Goal: Transaction & Acquisition: Purchase product/service

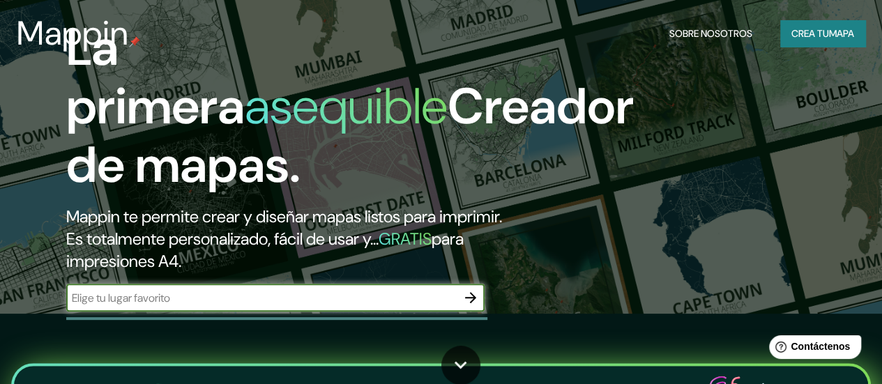
scroll to position [139, 0]
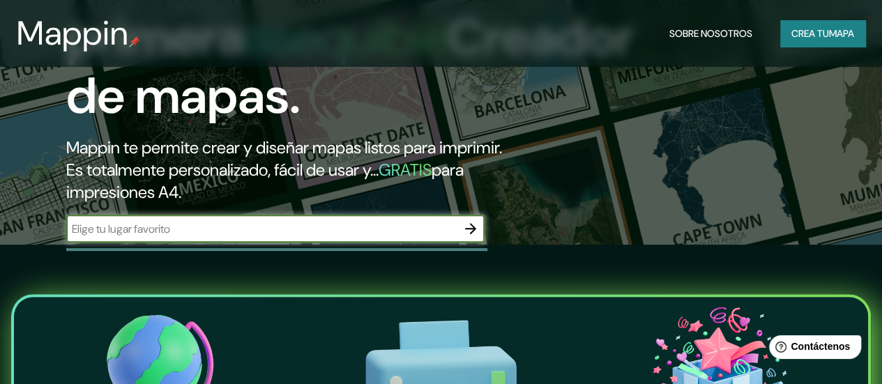
click at [233, 237] on input "text" at bounding box center [261, 229] width 390 height 16
type input "los chimus"
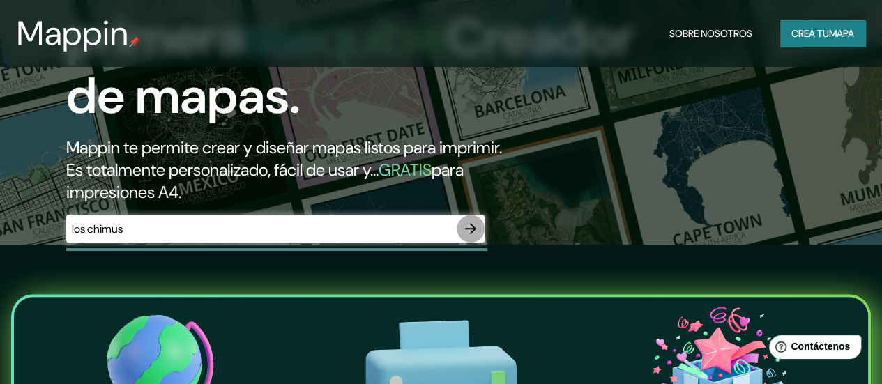
click at [466, 237] on icon "button" at bounding box center [470, 228] width 17 height 17
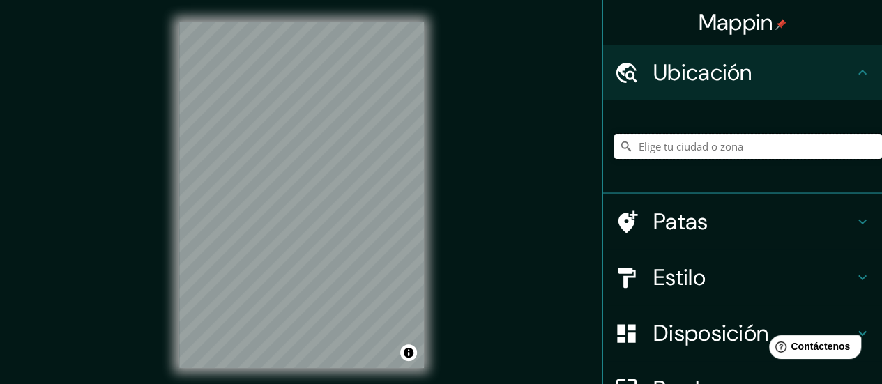
click at [687, 154] on input "Elige tu ciudad o zona" at bounding box center [748, 146] width 268 height 25
drag, startPoint x: 819, startPoint y: 151, endPoint x: 605, endPoint y: 172, distance: 214.4
click at [614, 172] on div "Los, 15377 Oberbarnim, Alemania Los 15377 Oberbarnim, Alemania Pasaje Chimúes E…" at bounding box center [748, 147] width 268 height 70
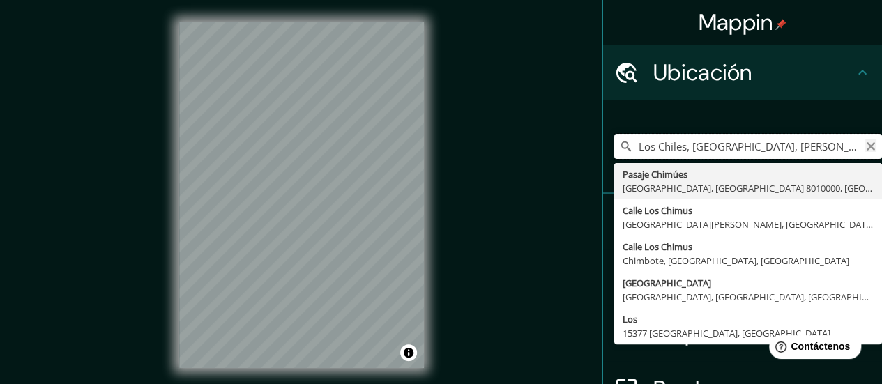
type input "Los Chiles, Provincia de Alajuela, Costa Rica"
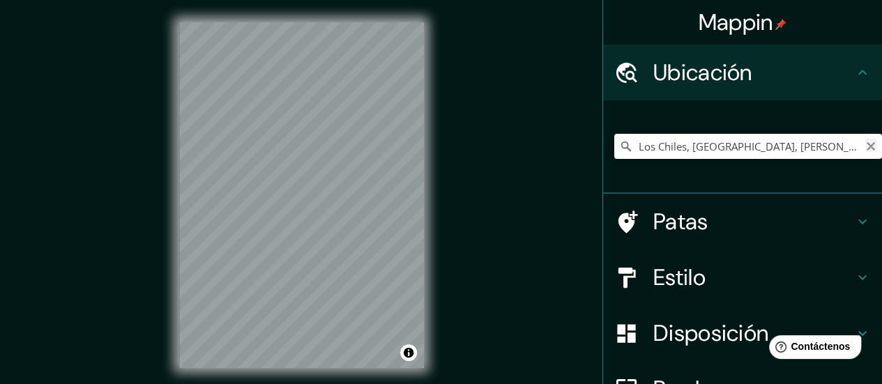
click at [865, 142] on icon "Claro" at bounding box center [870, 146] width 11 height 11
click at [833, 150] on input "Elige tu ciudad o zona" at bounding box center [748, 146] width 268 height 25
drag, startPoint x: 637, startPoint y: 140, endPoint x: 644, endPoint y: 142, distance: 7.3
click at [644, 142] on div "Pasaje Chimúes, El Bosque, Región Metropolitana de Santiago 8010000, Chile Pasa…" at bounding box center [748, 147] width 268 height 70
click at [644, 142] on input "Pasaje Chimúes, El Bosque, Región Metropolitana de Santiago 8010000, Chile" at bounding box center [748, 146] width 268 height 25
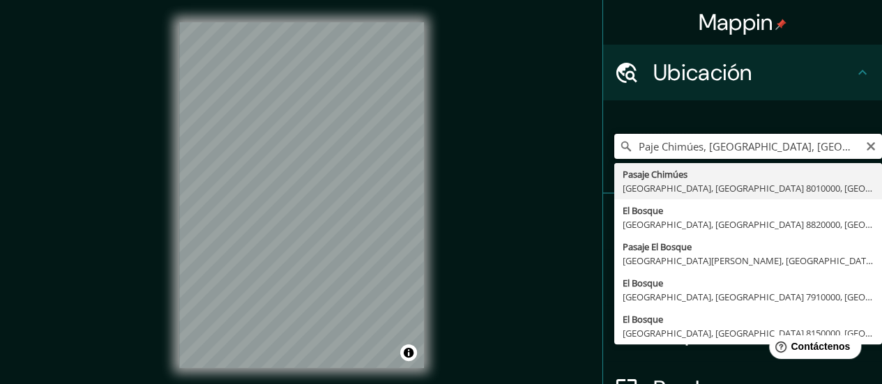
type input "aje Chimúes, El Bosque, Región Metropolitana de Santiago 8010000, Chile"
click at [661, 141] on input "aje Chimúes, El Bosque, Región Metropolitana de Santiago 8010000, Chile" at bounding box center [748, 146] width 268 height 25
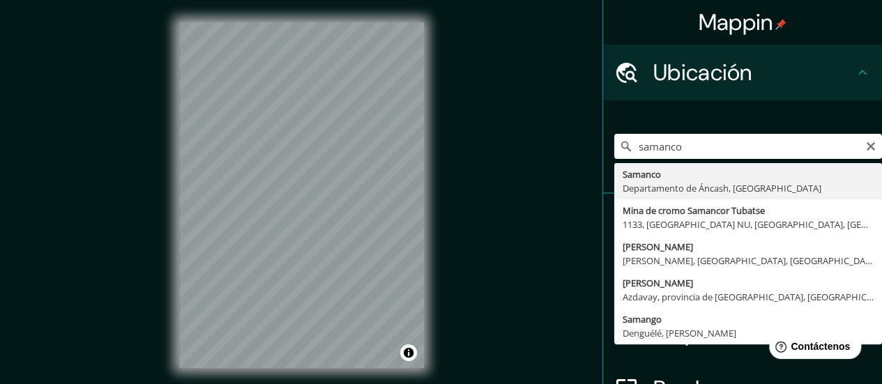
type input "Samanco, [GEOGRAPHIC_DATA], [GEOGRAPHIC_DATA]"
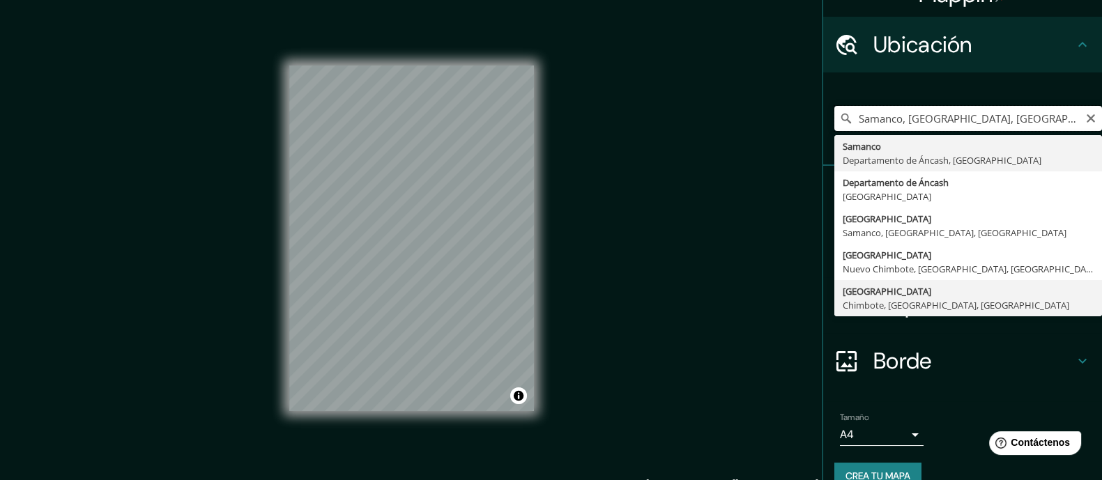
scroll to position [52, 0]
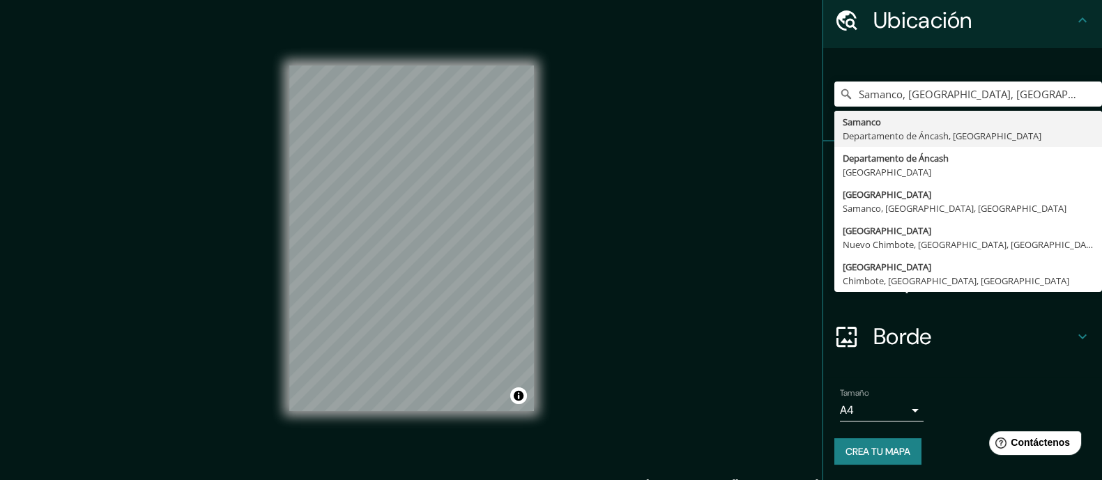
click at [881, 384] on body "Mappin Ubicación Samanco, Departamento de Áncash, Perú Samanco Departamento de …" at bounding box center [551, 240] width 1102 height 480
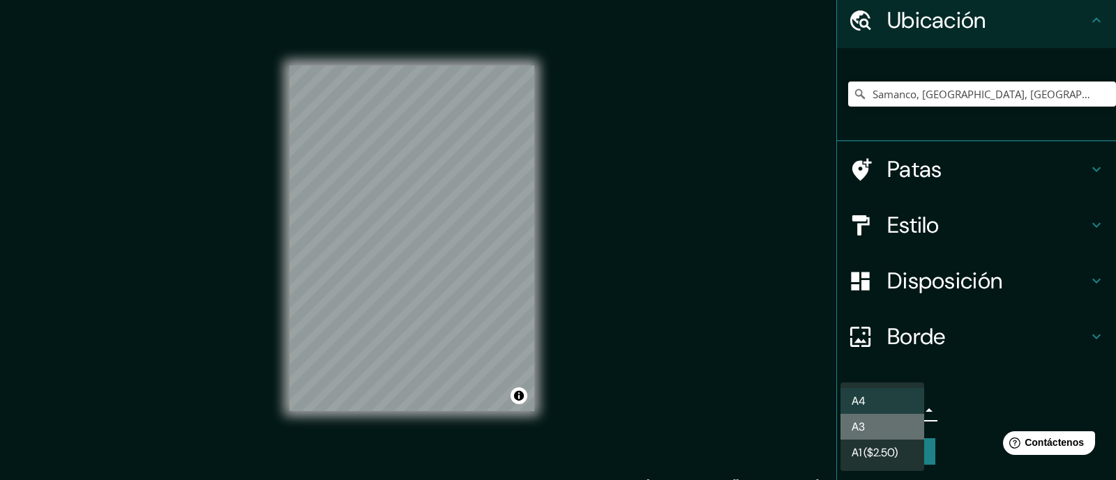
click at [881, 384] on li "A3" at bounding box center [882, 427] width 84 height 26
type input "a4"
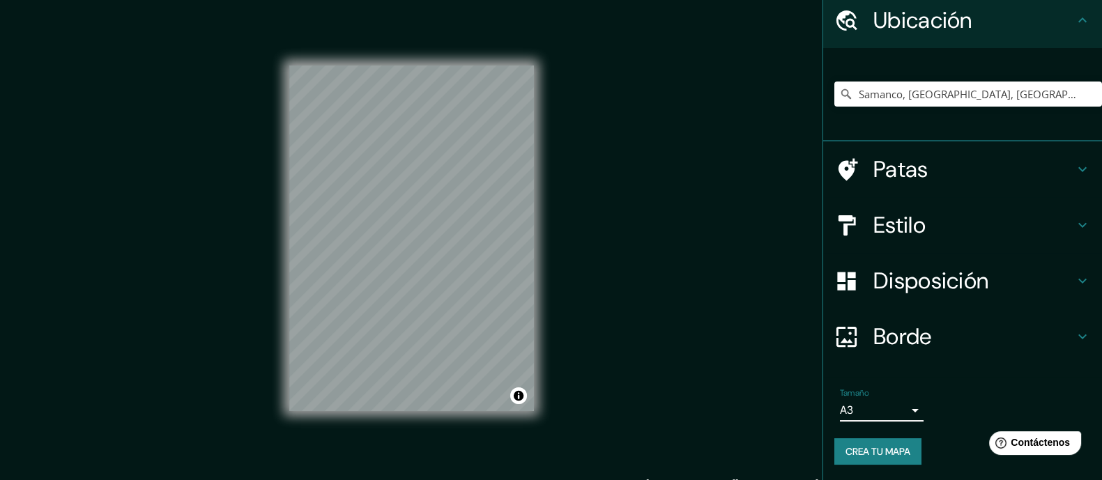
click at [878, 384] on font "Crea tu mapa" at bounding box center [878, 452] width 65 height 13
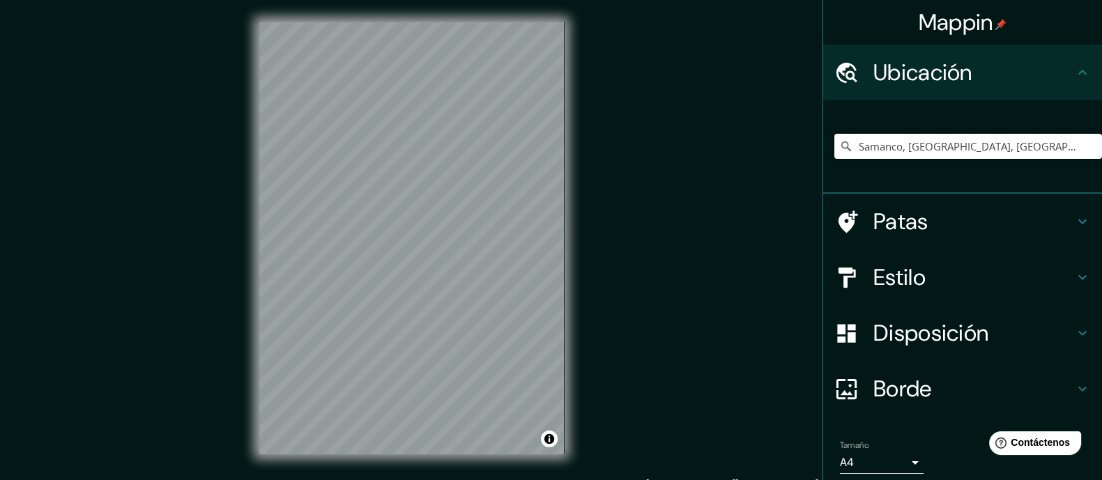
click at [924, 149] on input "Samanco, [GEOGRAPHIC_DATA], [GEOGRAPHIC_DATA]" at bounding box center [969, 146] width 268 height 25
click at [1054, 149] on input "Samanco, [GEOGRAPHIC_DATA], [GEOGRAPHIC_DATA]" at bounding box center [969, 146] width 268 height 25
drag, startPoint x: 1047, startPoint y: 153, endPoint x: 803, endPoint y: 155, distance: 244.1
click at [803, 155] on div "Mappin Ubicación Samanco, Departamento de Áncash, Perú Patas Estilo Disposición…" at bounding box center [551, 249] width 1102 height 499
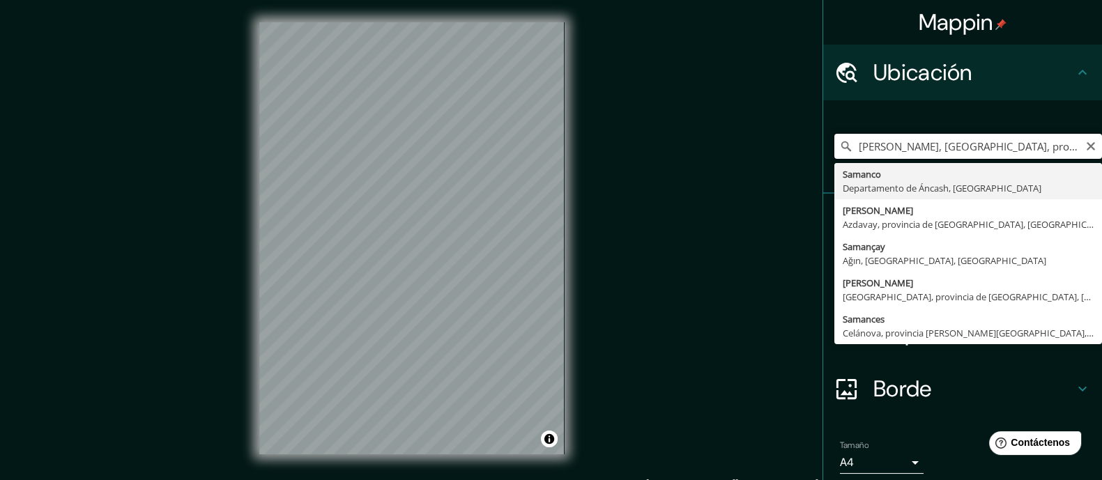
click at [890, 147] on input "Samancı, Azdavay, provincia de Kastamonu, Türkiye" at bounding box center [969, 146] width 268 height 25
drag, startPoint x: 1063, startPoint y: 148, endPoint x: 895, endPoint y: 146, distance: 168.1
click at [895, 146] on input "Samancı, Azdavay, provincia de Kastamonu, Türkiye" at bounding box center [969, 146] width 268 height 25
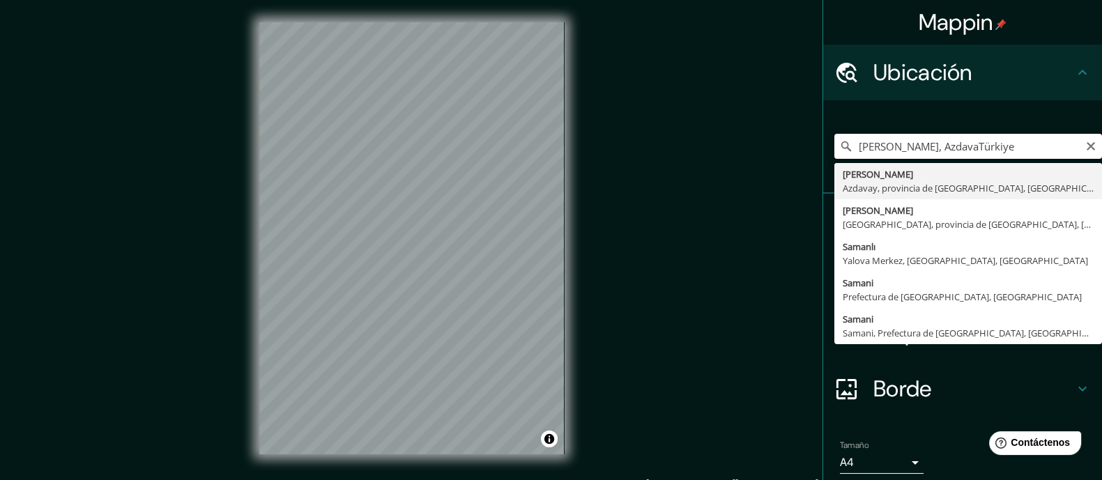
drag, startPoint x: 969, startPoint y: 149, endPoint x: 882, endPoint y: 151, distance: 87.2
click at [882, 151] on input "Samancı, AzdavaTürkiye" at bounding box center [969, 146] width 268 height 25
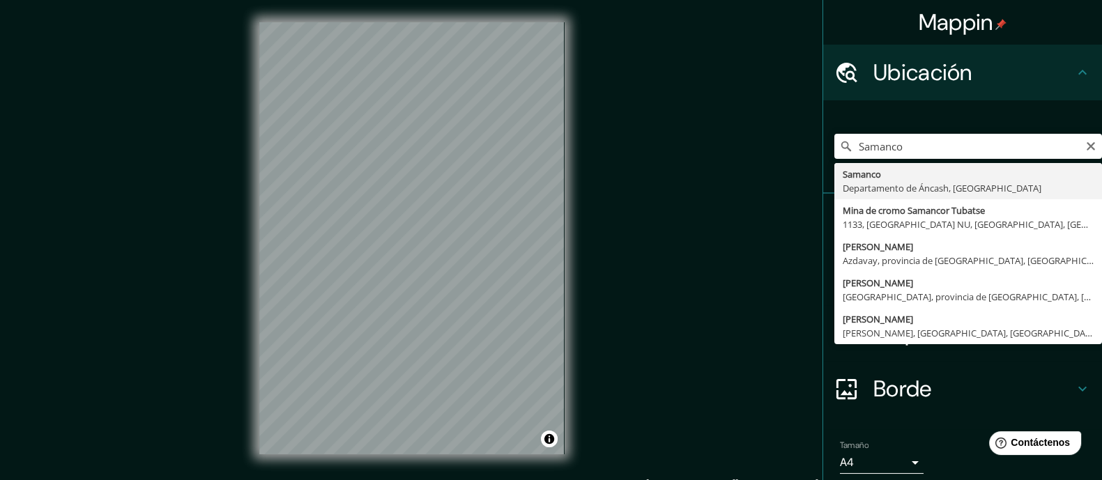
type input "Samanco, [GEOGRAPHIC_DATA], [GEOGRAPHIC_DATA]"
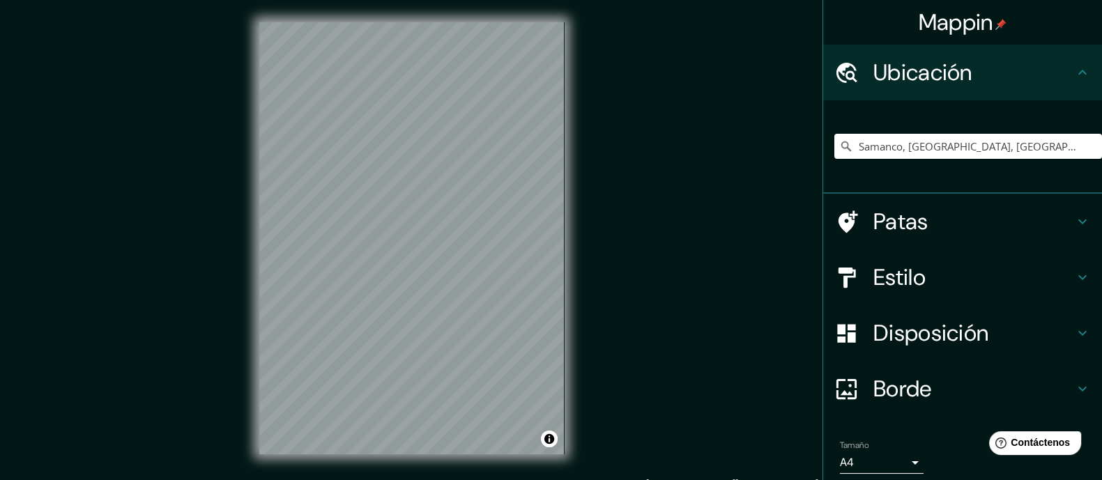
click at [874, 273] on font "Estilo" at bounding box center [900, 277] width 52 height 29
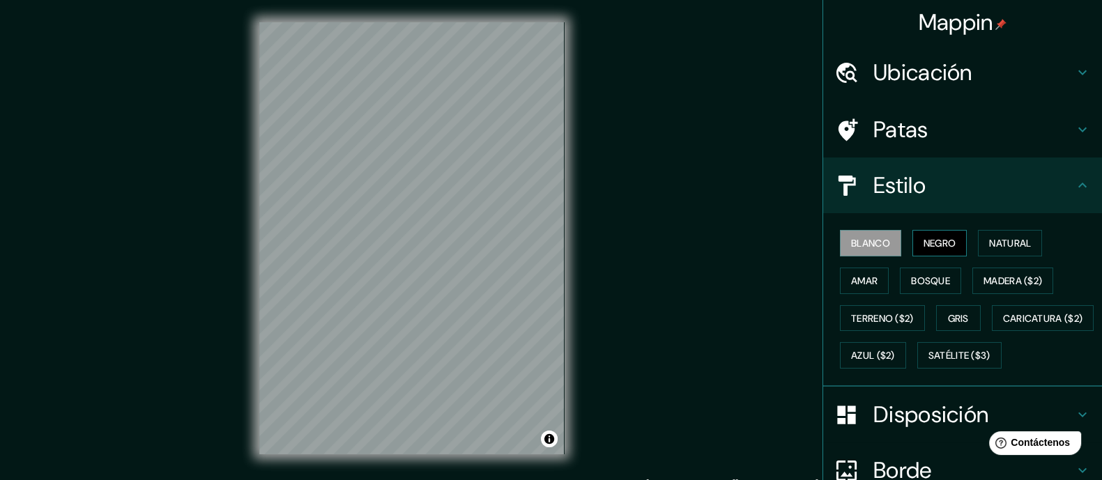
click at [928, 239] on font "Negro" at bounding box center [940, 243] width 33 height 13
click at [902, 204] on div "Estilo" at bounding box center [963, 186] width 279 height 56
click at [1075, 186] on icon at bounding box center [1083, 185] width 17 height 17
click at [1069, 139] on div "Patas" at bounding box center [963, 130] width 279 height 56
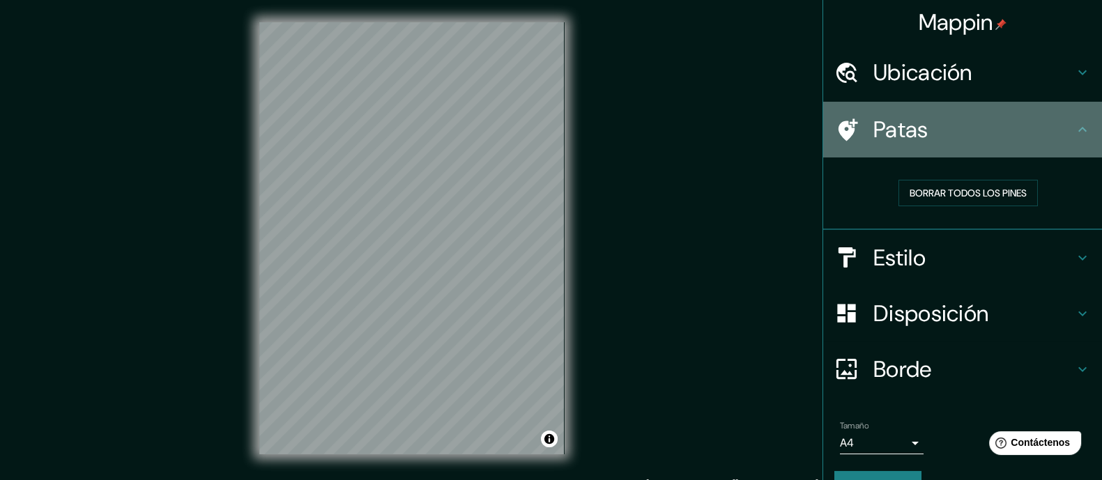
click at [1075, 137] on icon at bounding box center [1083, 129] width 17 height 17
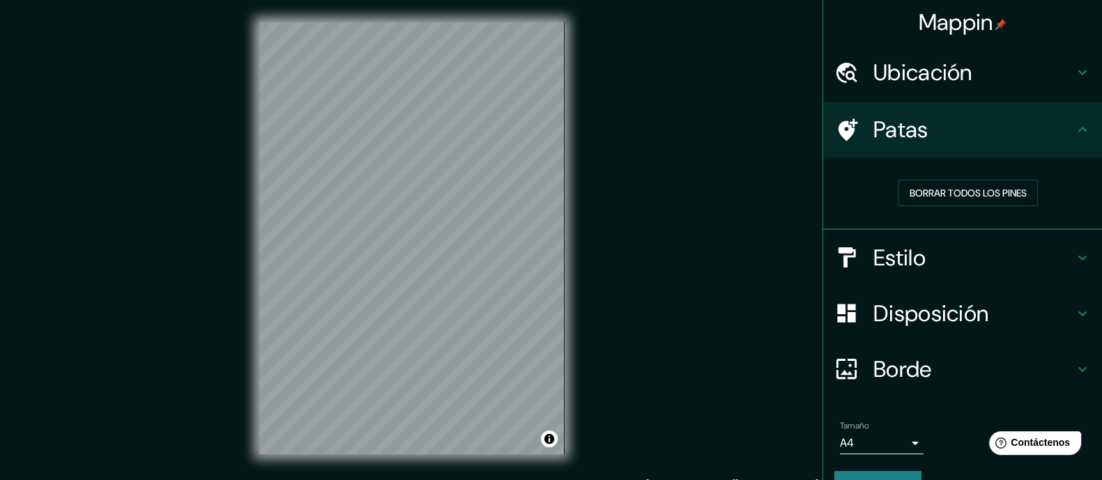
click at [1077, 89] on div "Ubicación" at bounding box center [963, 73] width 279 height 56
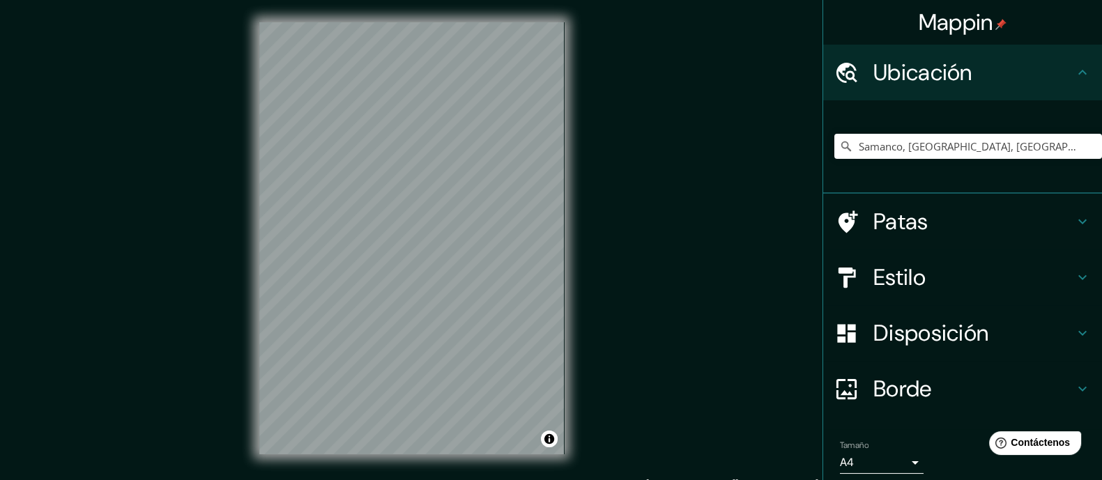
click at [1075, 90] on div "Ubicación" at bounding box center [963, 73] width 279 height 56
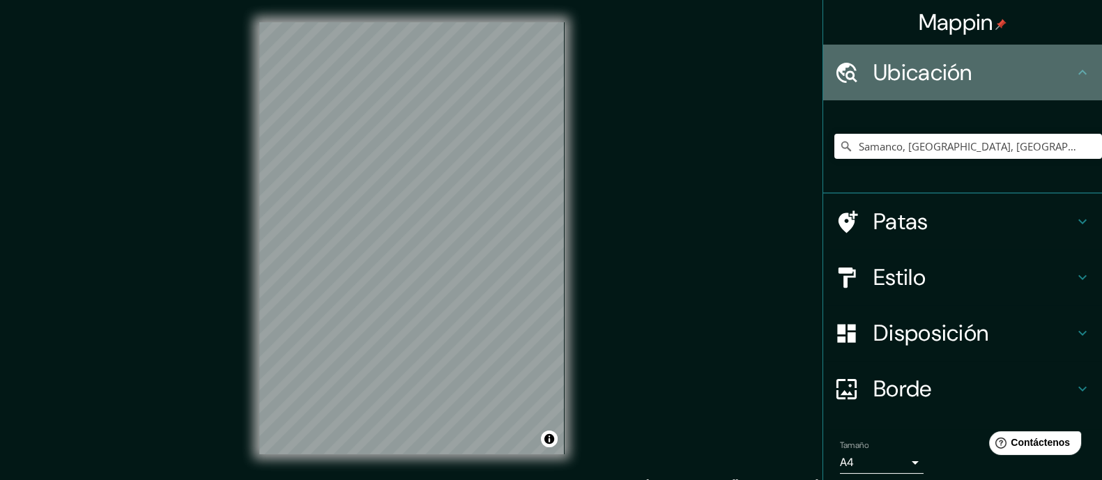
drag, startPoint x: 1003, startPoint y: 77, endPoint x: 1003, endPoint y: 103, distance: 25.1
click at [1003, 78] on h4 "Ubicación" at bounding box center [974, 73] width 201 height 28
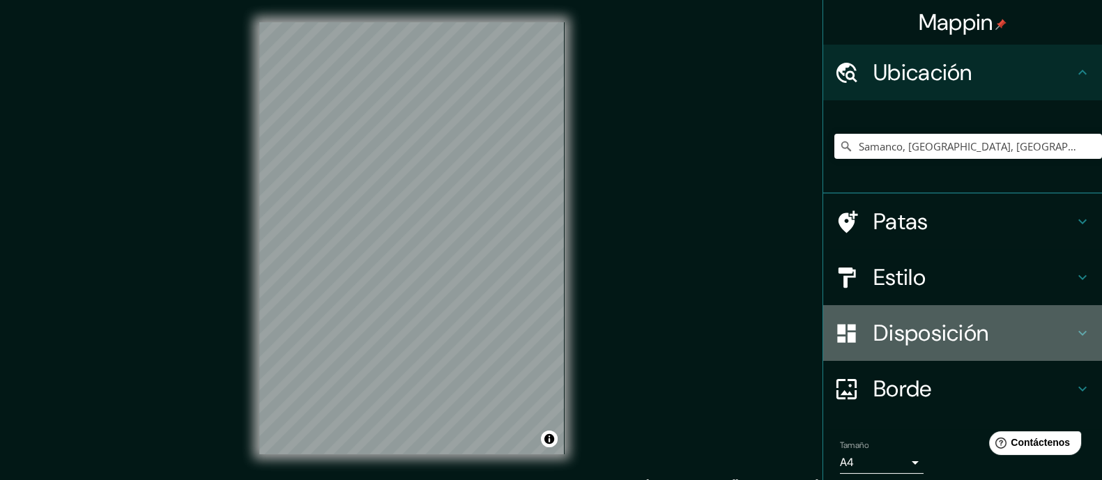
click at [966, 335] on font "Disposición" at bounding box center [931, 333] width 115 height 29
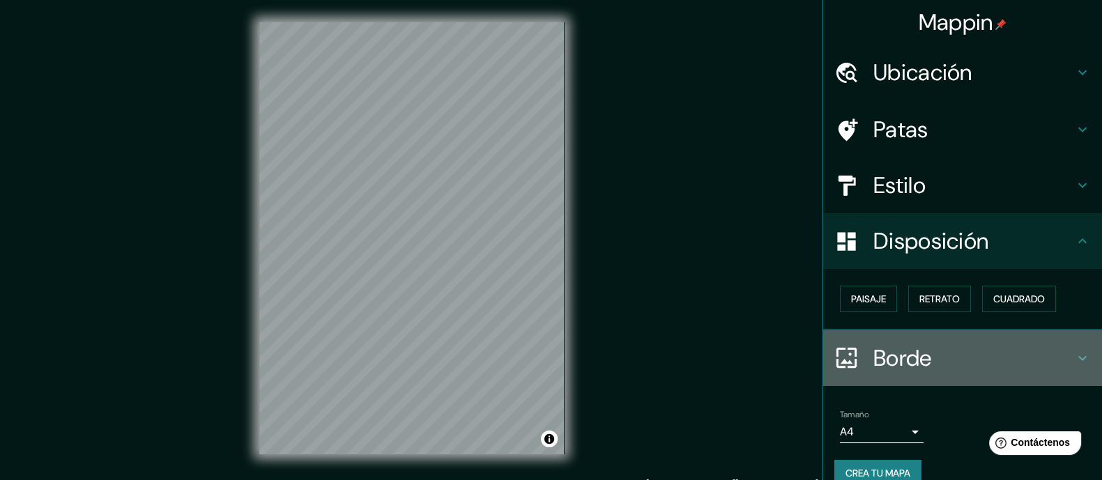
click at [923, 355] on h4 "Borde" at bounding box center [974, 358] width 201 height 28
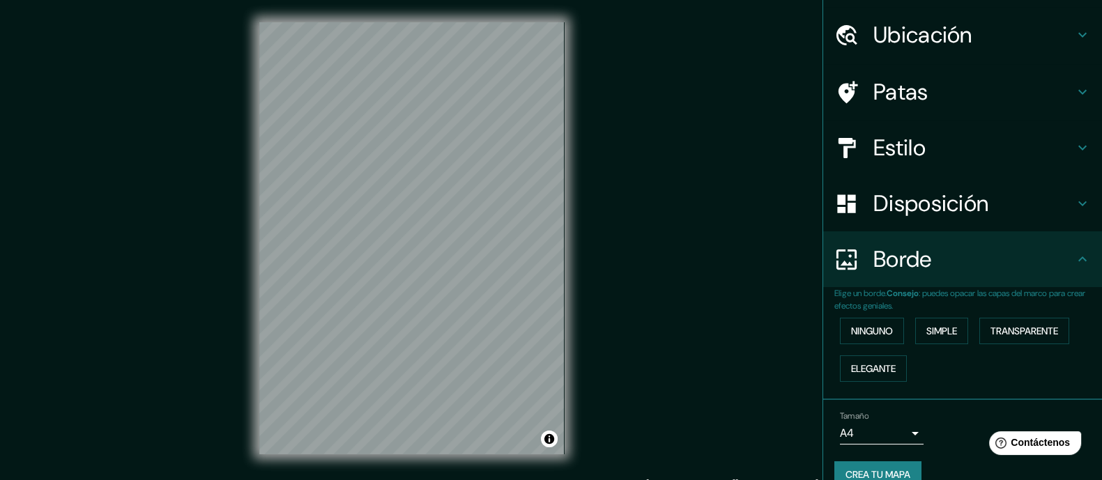
scroll to position [59, 0]
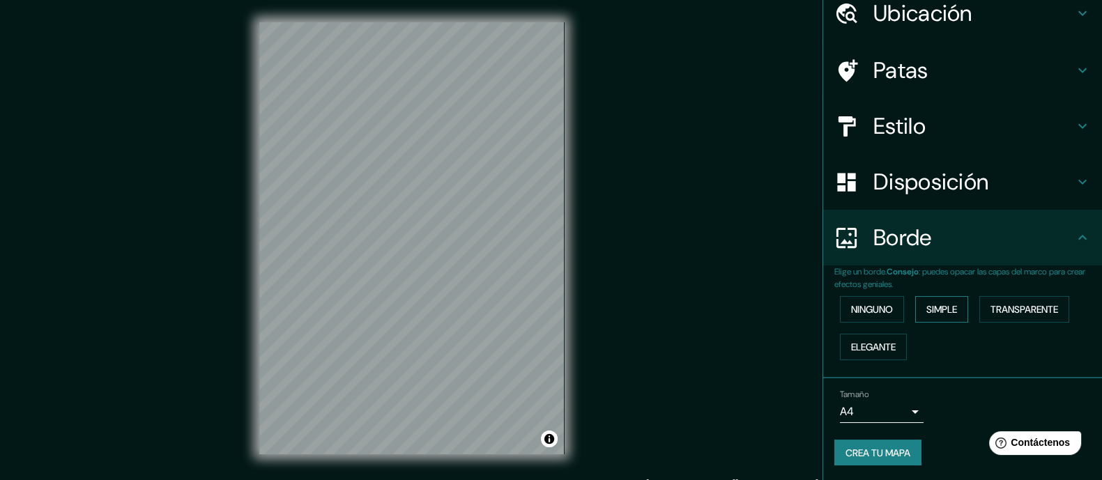
click at [927, 303] on font "Simple" at bounding box center [942, 309] width 31 height 13
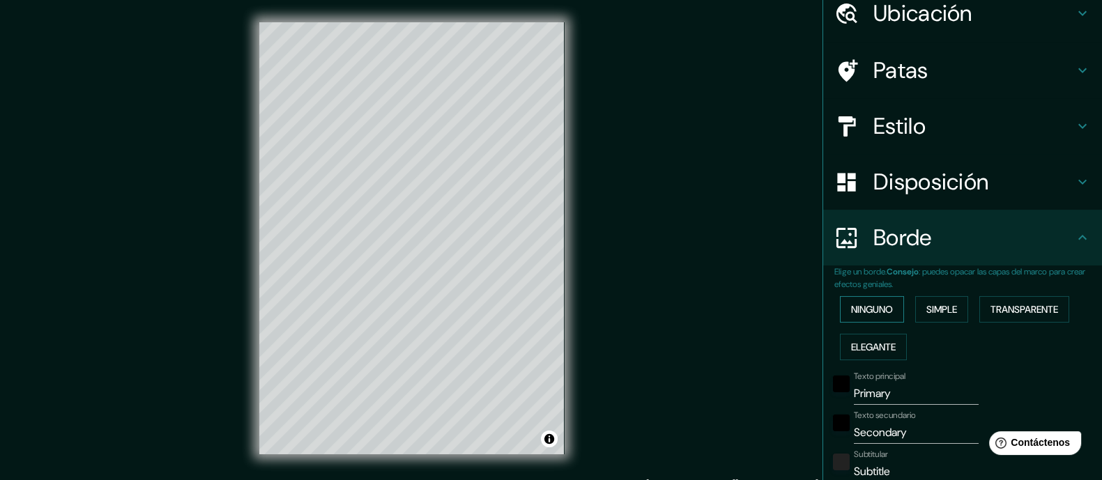
click at [865, 308] on font "Ninguno" at bounding box center [872, 309] width 42 height 13
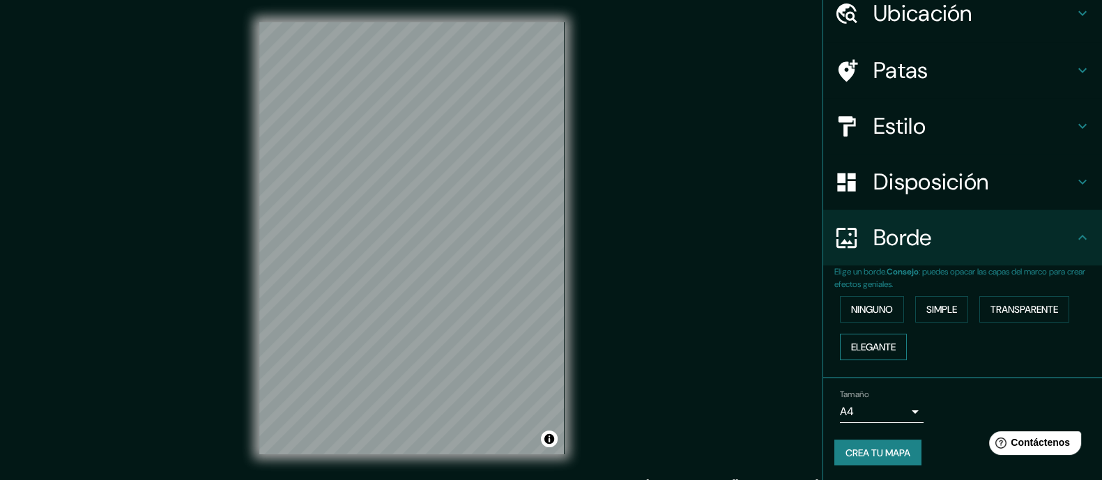
click at [855, 344] on font "Elegante" at bounding box center [873, 347] width 45 height 13
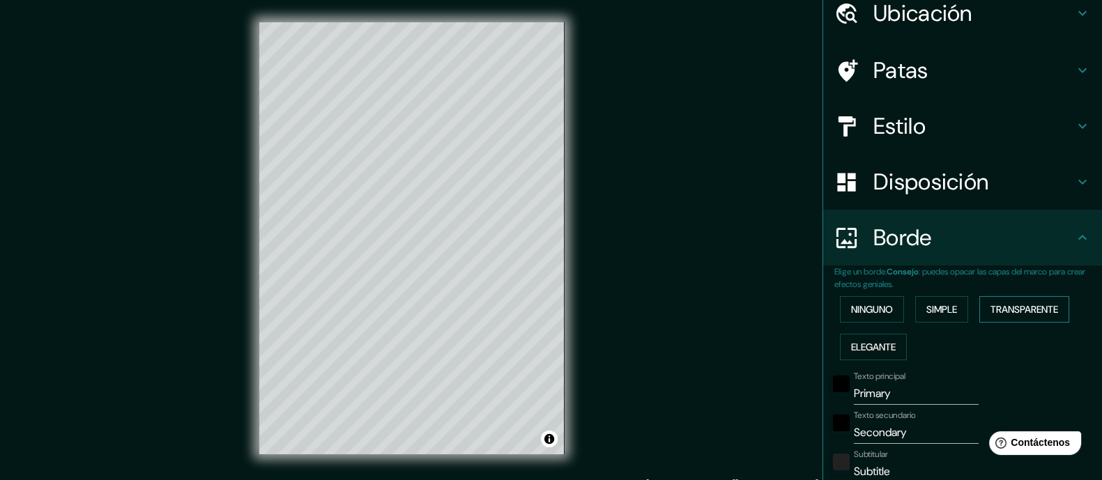
click at [1017, 298] on button "Transparente" at bounding box center [1025, 309] width 90 height 26
click at [858, 303] on font "Ninguno" at bounding box center [872, 309] width 42 height 13
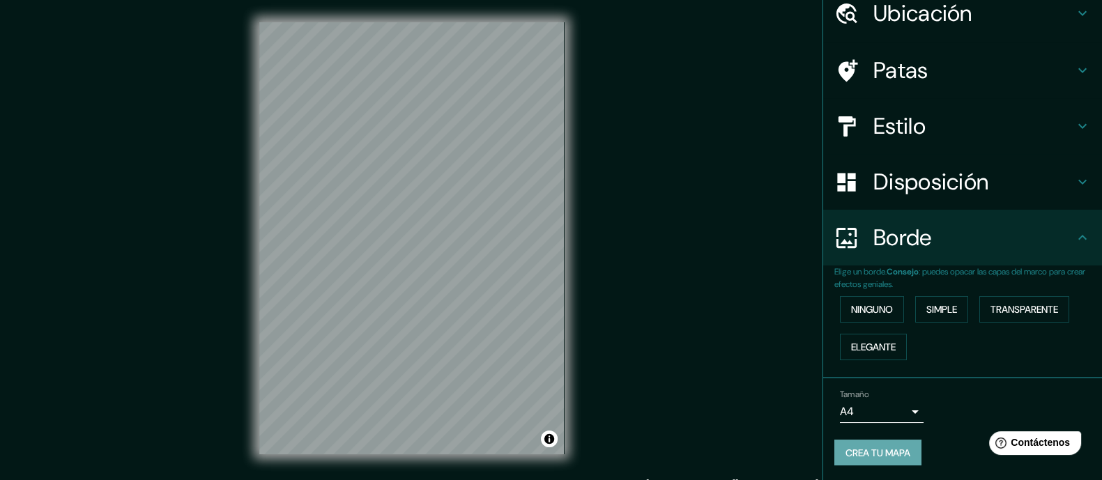
click at [887, 454] on font "Crea tu mapa" at bounding box center [878, 453] width 65 height 13
click at [879, 447] on font "Crea tu mapa" at bounding box center [878, 453] width 65 height 13
click at [1065, 247] on div "Borde" at bounding box center [963, 238] width 279 height 56
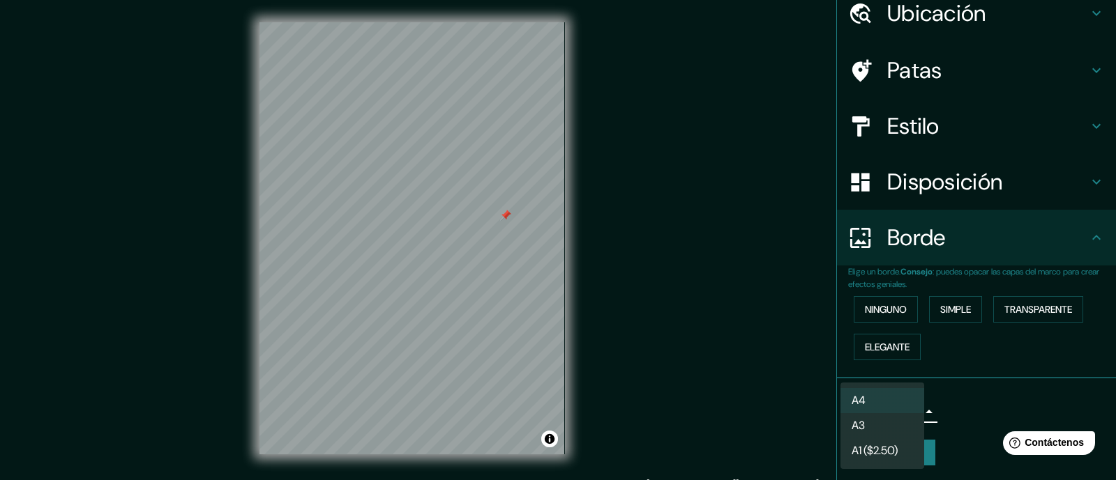
click at [876, 413] on body "Mappin Ubicación Samanco, Departamento de Áncash, Perú Patas Estilo Disposición…" at bounding box center [558, 240] width 1116 height 480
click at [888, 427] on li "A3" at bounding box center [882, 427] width 84 height 26
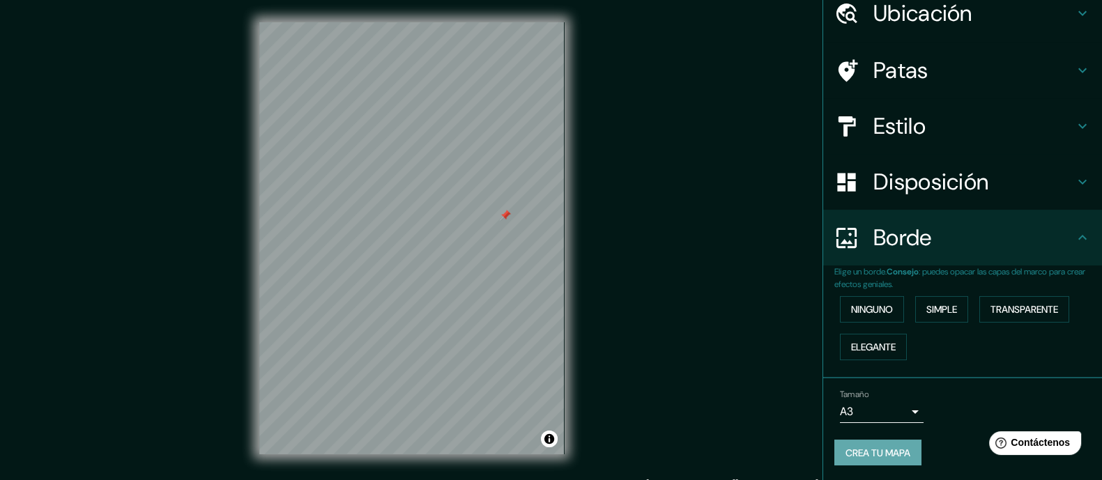
click at [881, 448] on font "Crea tu mapa" at bounding box center [878, 453] width 65 height 13
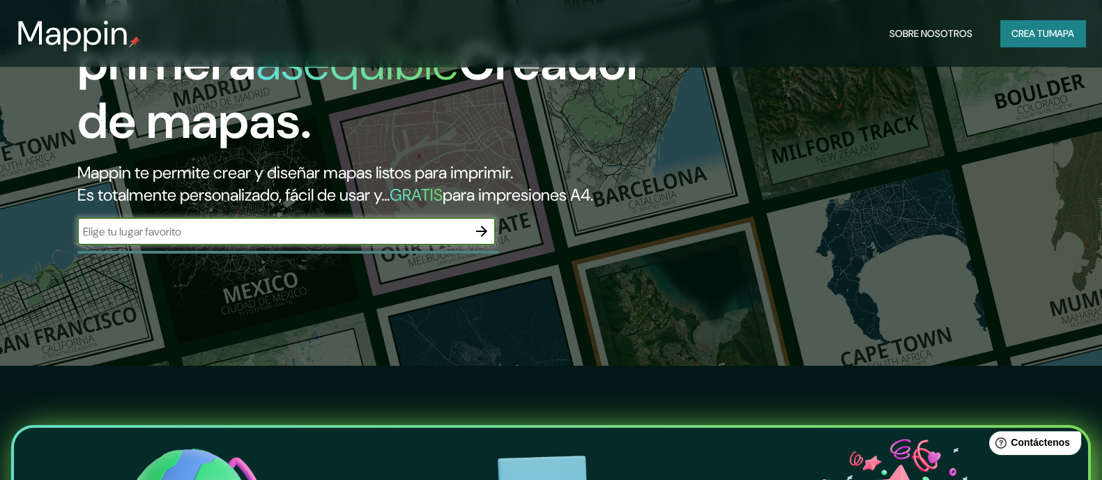
scroll to position [86, 0]
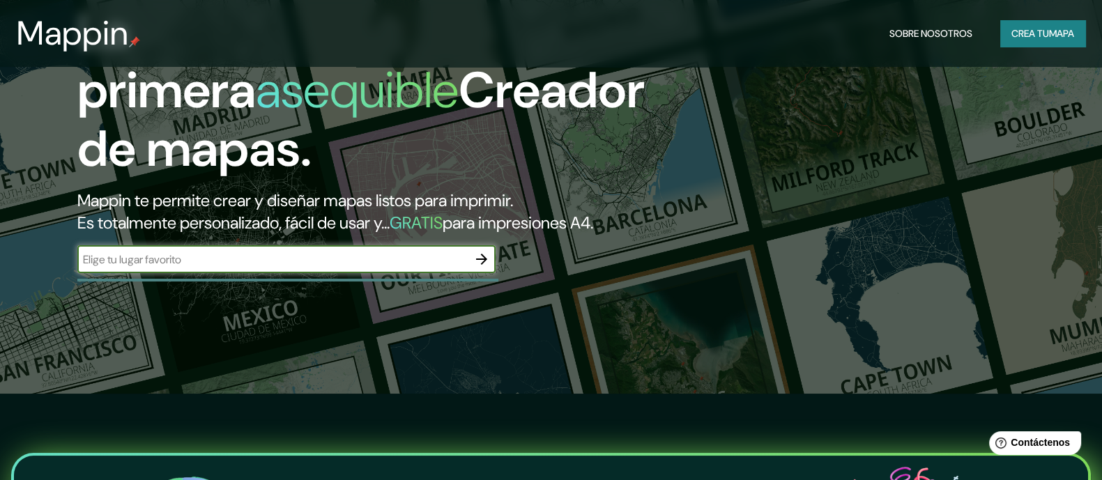
click at [481, 268] on icon "button" at bounding box center [481, 259] width 17 height 17
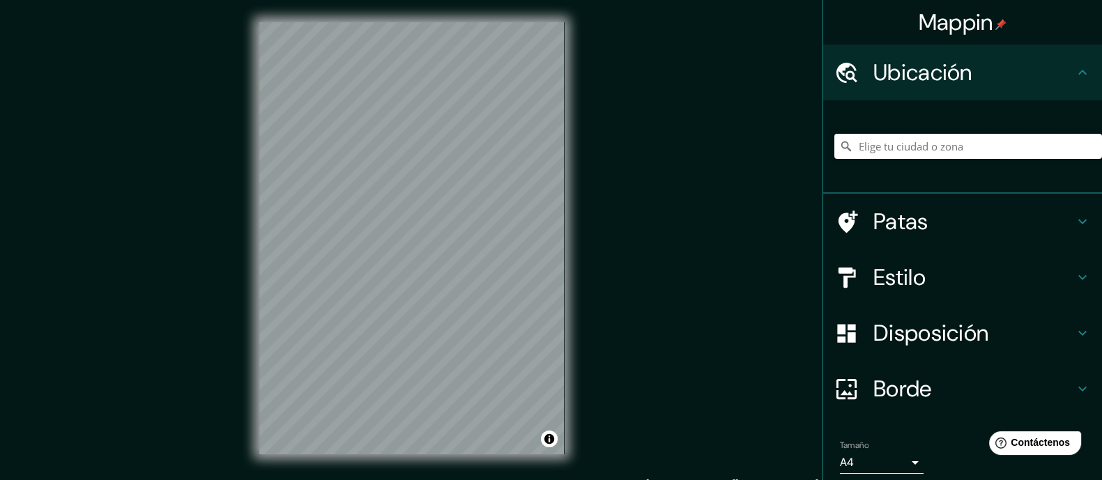
click at [920, 145] on input "Elige tu ciudad o zona" at bounding box center [969, 146] width 268 height 25
type input "Samanco, [GEOGRAPHIC_DATA], [GEOGRAPHIC_DATA]"
click at [900, 275] on font "Estilo" at bounding box center [900, 277] width 52 height 29
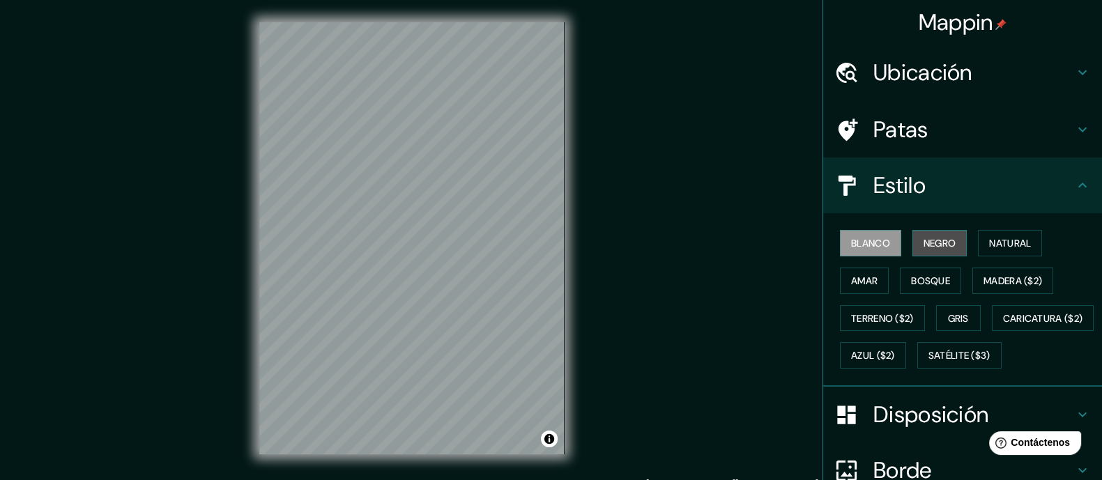
click at [927, 242] on font "Negro" at bounding box center [940, 243] width 33 height 13
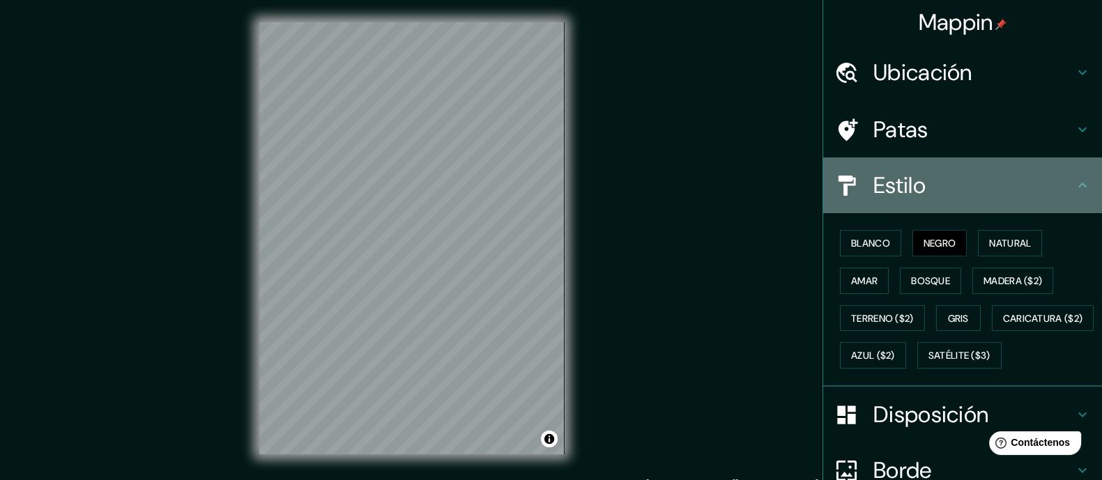
click at [1037, 194] on h4 "Estilo" at bounding box center [974, 186] width 201 height 28
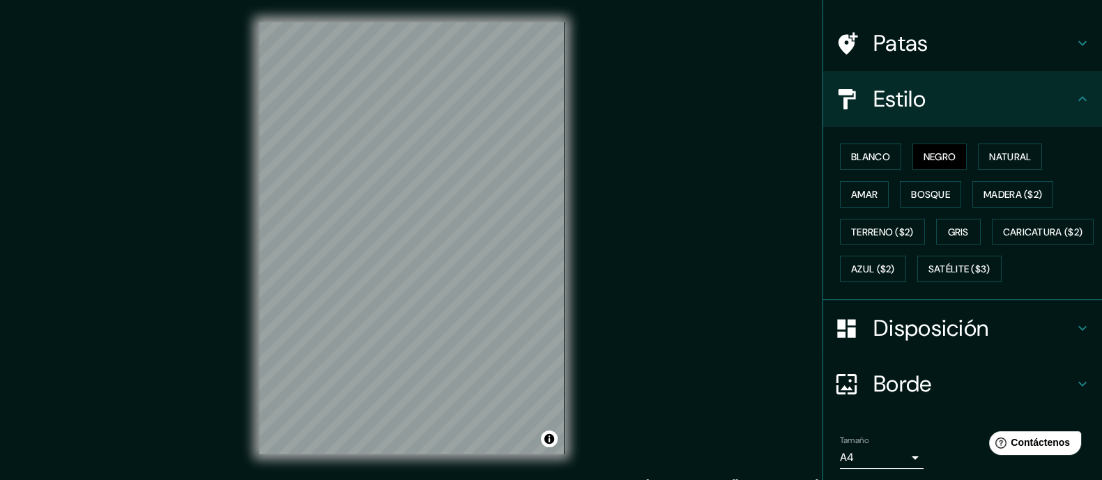
scroll to position [168, 0]
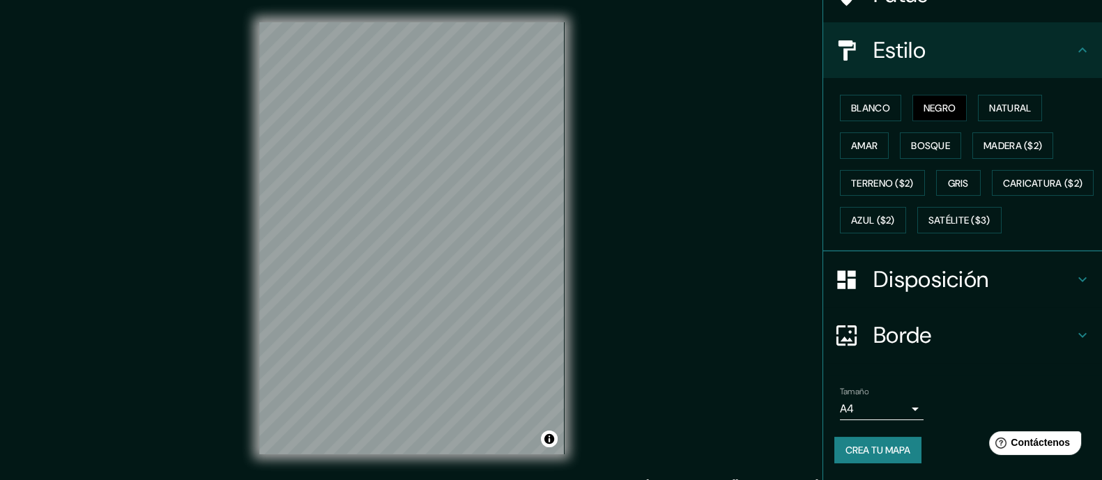
click at [888, 405] on body "Mappin Ubicación Samanco, Departamento de Áncash, Perú Samanco Departamento de …" at bounding box center [551, 240] width 1102 height 480
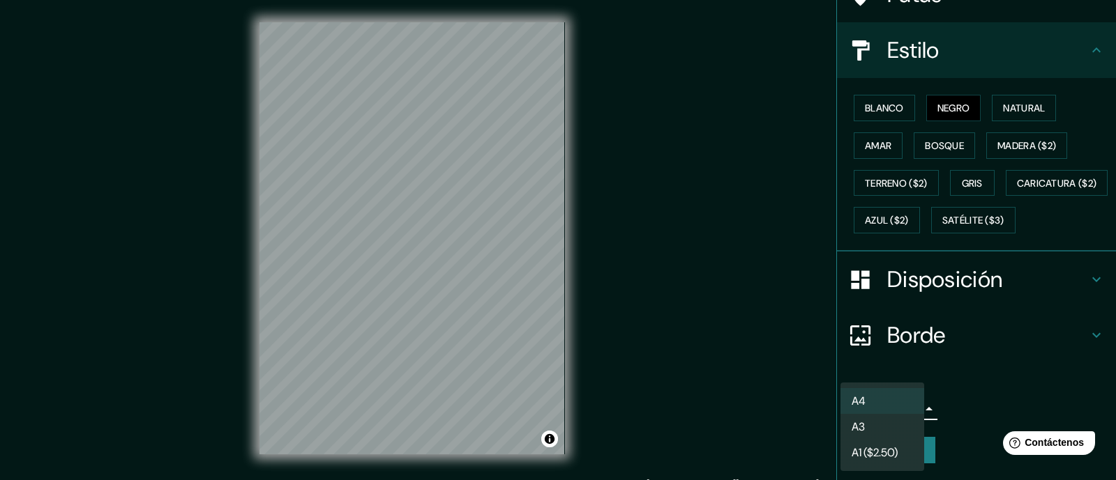
click at [897, 420] on li "A3" at bounding box center [882, 427] width 84 height 26
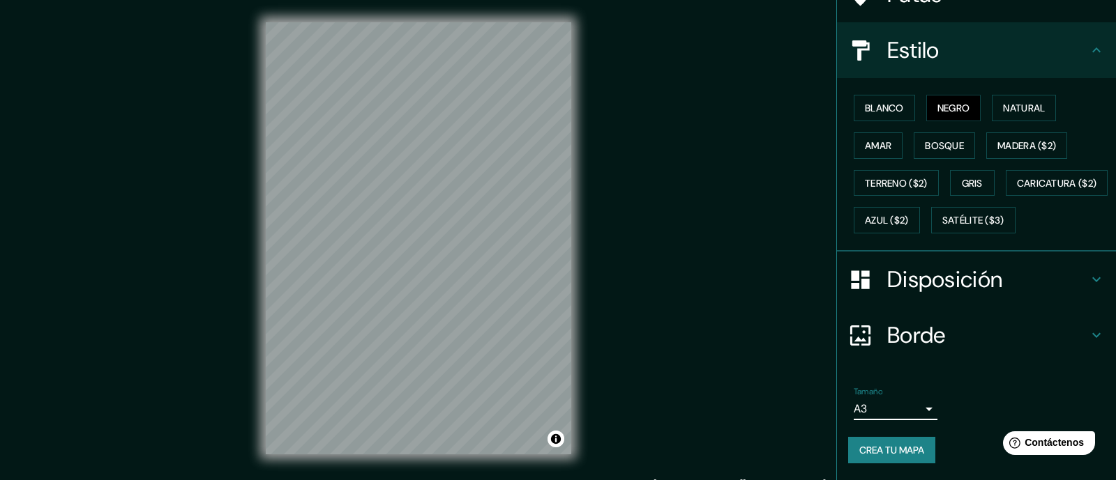
click at [891, 411] on body "Mappin Ubicación Samanco, Departamento de Áncash, Perú Samanco Departamento de …" at bounding box center [558, 240] width 1116 height 480
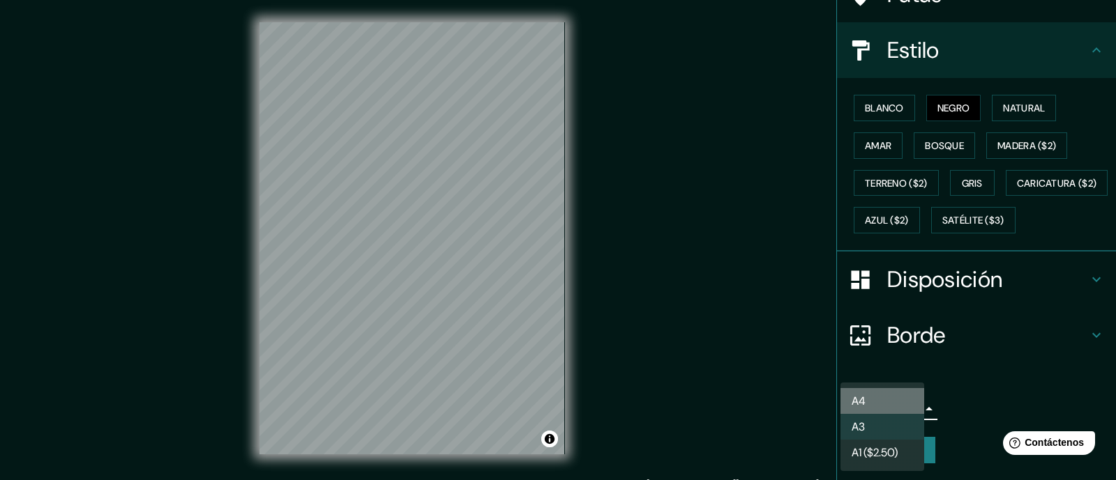
click at [880, 402] on li "A4" at bounding box center [882, 401] width 84 height 26
type input "single"
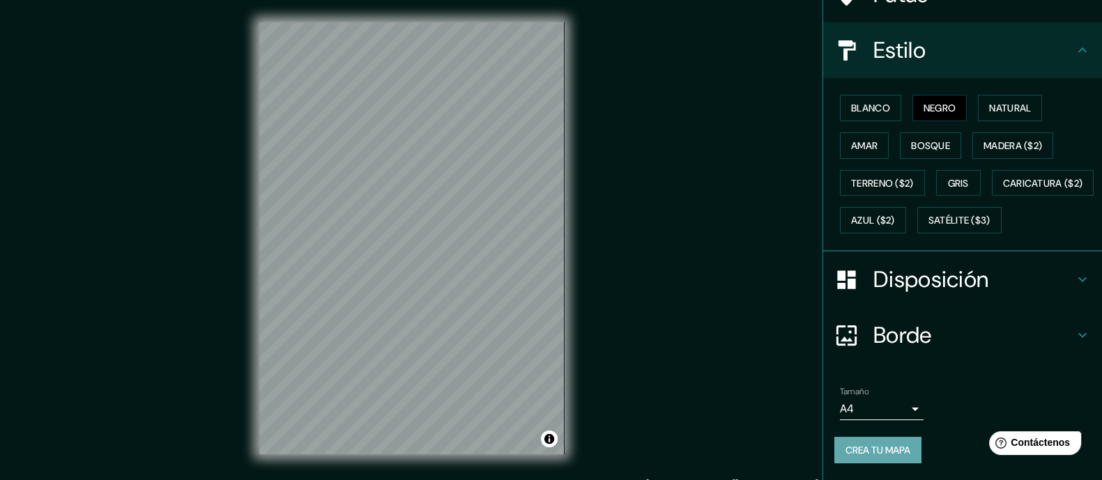
click at [883, 452] on font "Crea tu mapa" at bounding box center [878, 450] width 65 height 13
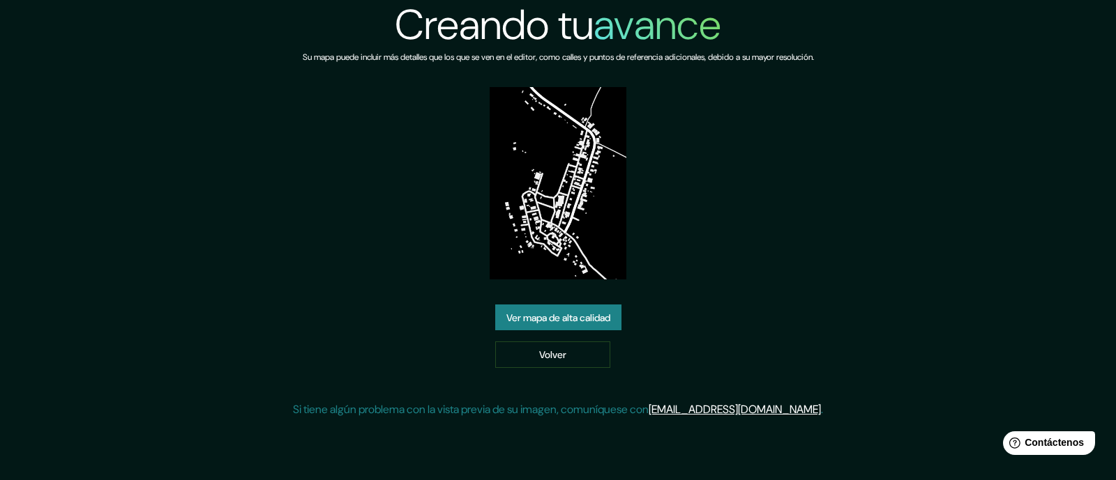
click at [582, 219] on img at bounding box center [557, 183] width 136 height 192
click at [578, 323] on font "Ver mapa de alta calidad" at bounding box center [558, 318] width 104 height 13
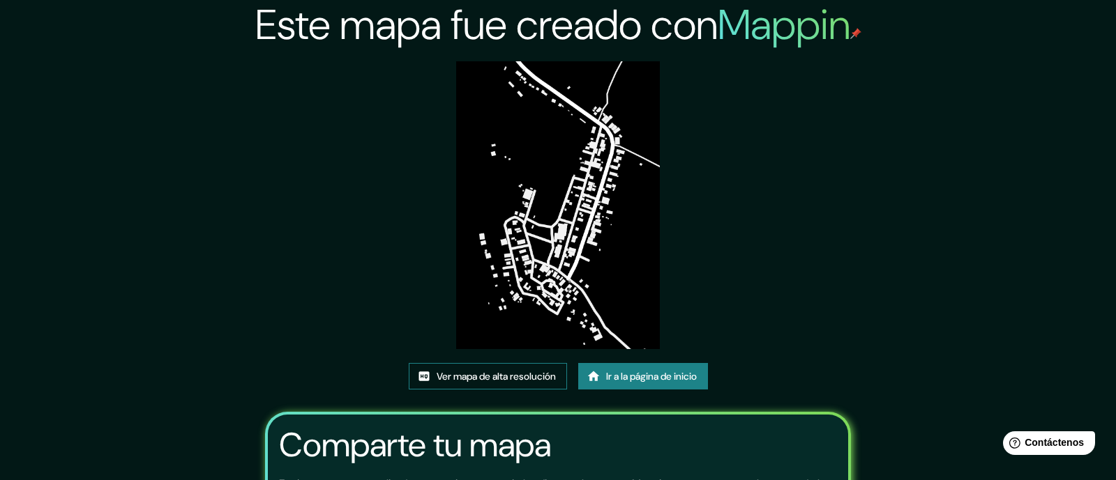
click at [546, 371] on font "Ver mapa de alta resolución" at bounding box center [496, 377] width 119 height 13
click at [453, 367] on font "Ver mapa de alta resolución" at bounding box center [496, 376] width 119 height 18
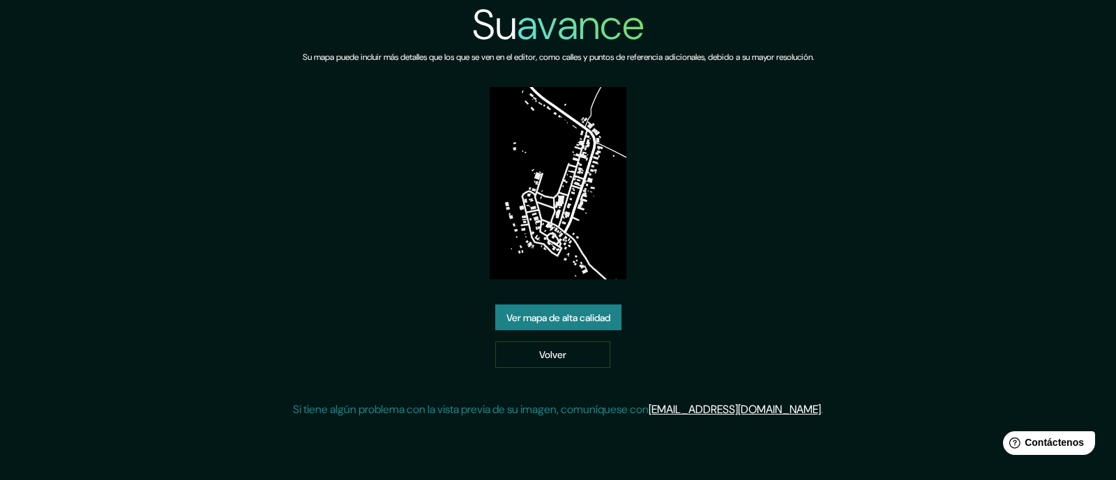
click at [572, 228] on img at bounding box center [557, 183] width 136 height 192
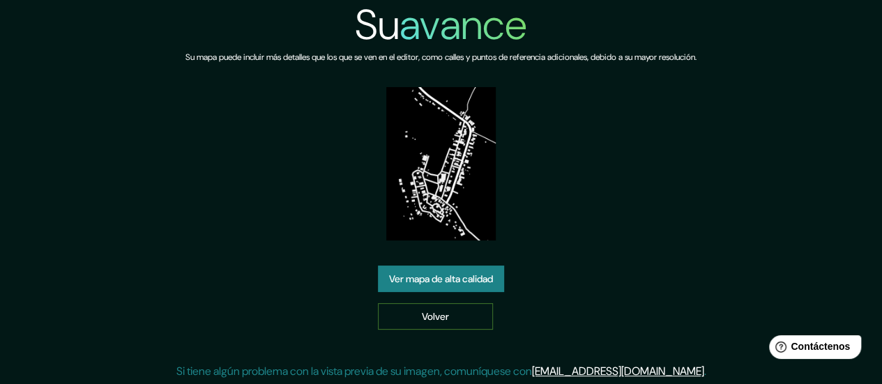
click at [448, 321] on font "Volver" at bounding box center [435, 316] width 27 height 13
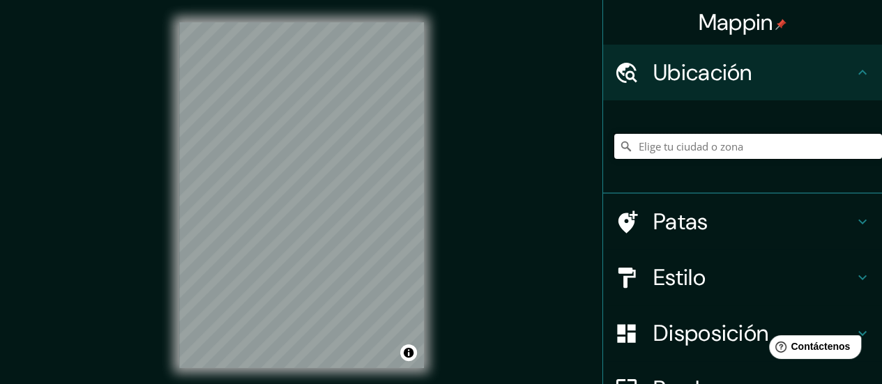
click at [664, 140] on input "Elige tu ciudad o zona" at bounding box center [748, 146] width 268 height 25
click at [660, 146] on input "Elige tu ciudad o zona" at bounding box center [748, 146] width 268 height 25
type input "Samanco, [GEOGRAPHIC_DATA], [GEOGRAPHIC_DATA]"
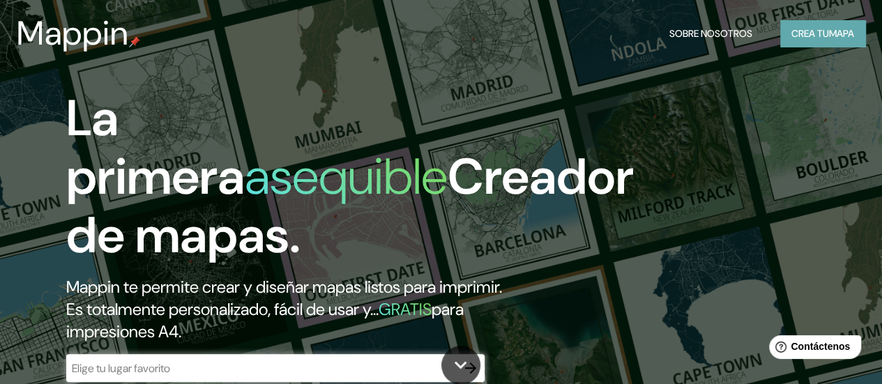
click at [816, 28] on font "Crea tu" at bounding box center [810, 33] width 38 height 13
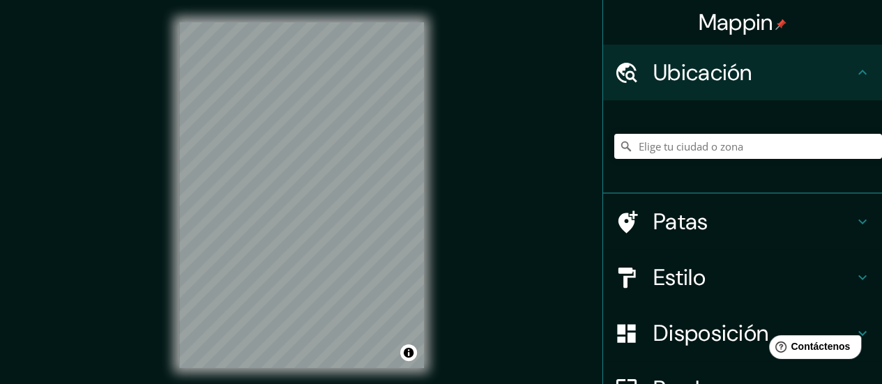
click at [764, 78] on h4 "Ubicación" at bounding box center [753, 73] width 201 height 28
click at [729, 146] on input "Elige tu ciudad o zona" at bounding box center [748, 146] width 268 height 25
click at [674, 146] on input "Elige tu ciudad o zona" at bounding box center [748, 146] width 268 height 25
type input "Samanco, [GEOGRAPHIC_DATA], [GEOGRAPHIC_DATA]"
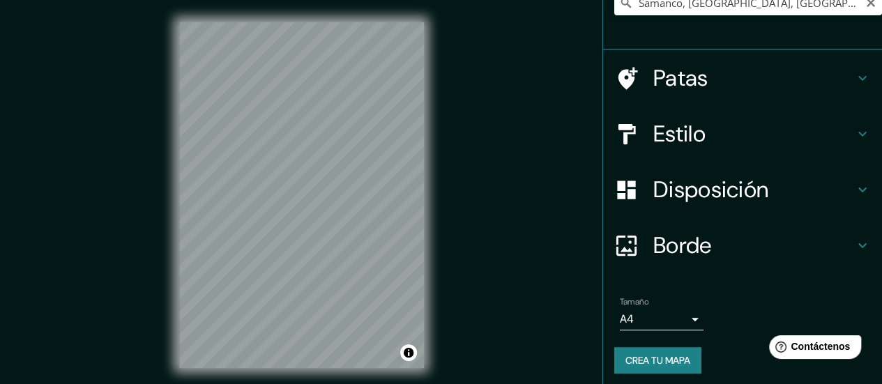
scroll to position [149, 0]
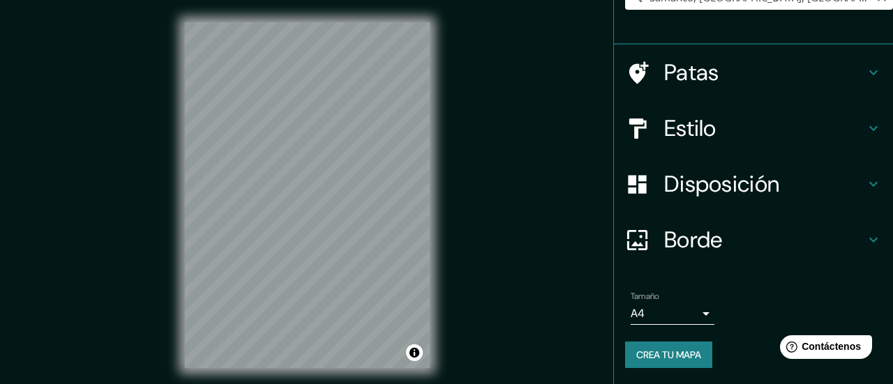
click at [657, 310] on body "Mappin Ubicación Samanco, [GEOGRAPHIC_DATA], [GEOGRAPHIC_DATA] Patas Estilo Dis…" at bounding box center [446, 192] width 893 height 384
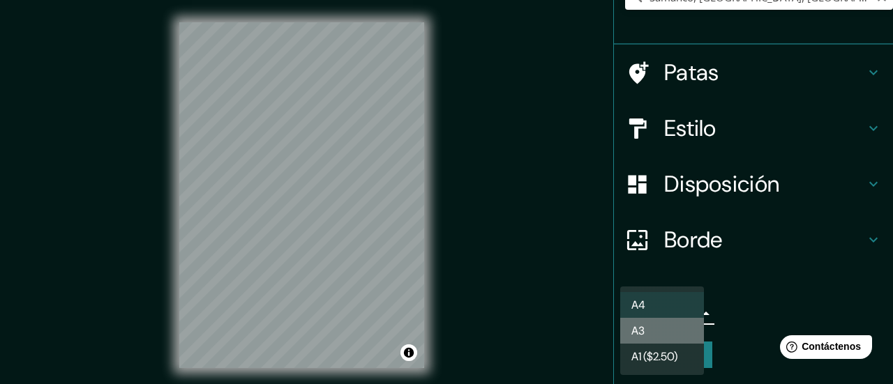
click at [661, 331] on li "A3" at bounding box center [662, 331] width 84 height 26
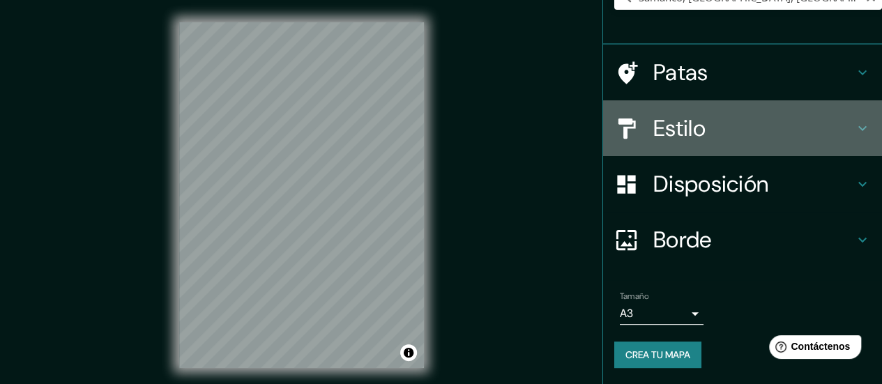
click at [740, 137] on h4 "Estilo" at bounding box center [753, 128] width 201 height 28
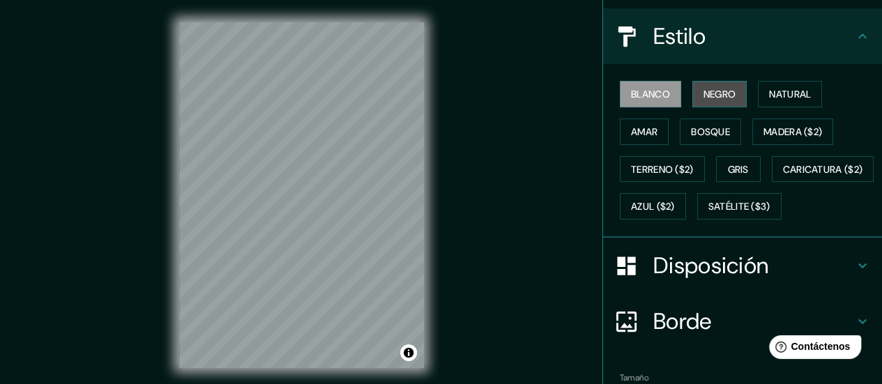
click at [707, 89] on font "Negro" at bounding box center [720, 94] width 33 height 13
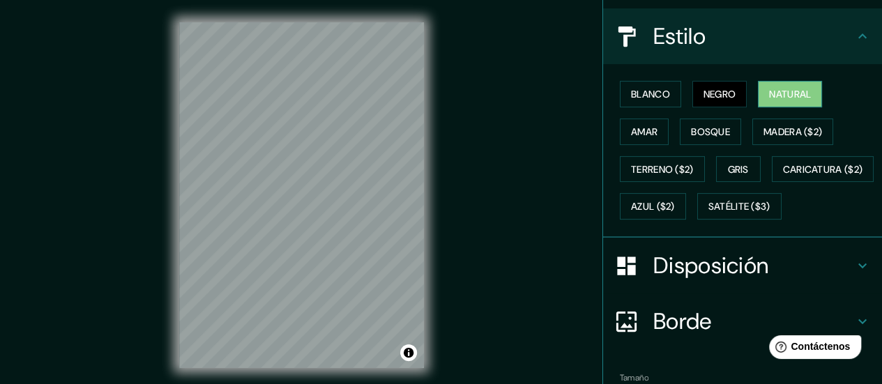
click at [779, 100] on font "Natural" at bounding box center [790, 94] width 42 height 18
click at [646, 130] on font "Amar" at bounding box center [644, 132] width 26 height 13
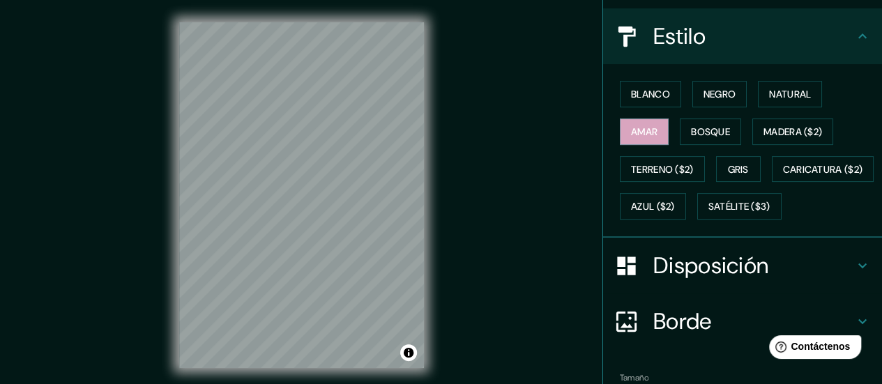
click at [704, 115] on div "Blanco Negro Natural Amar Bosque Madera ($2) Terreno ($2) Gris Caricatura ($2) …" at bounding box center [748, 150] width 268 height 150
click at [701, 123] on font "Bosque" at bounding box center [710, 132] width 39 height 18
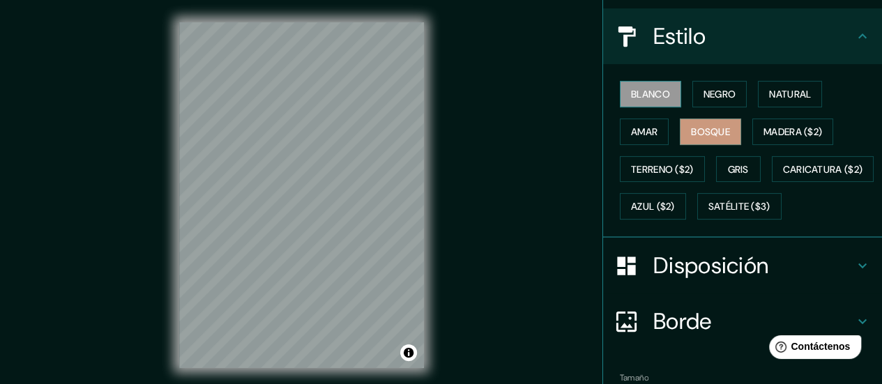
click at [648, 98] on font "Blanco" at bounding box center [650, 94] width 39 height 13
click at [704, 93] on font "Negro" at bounding box center [720, 94] width 33 height 13
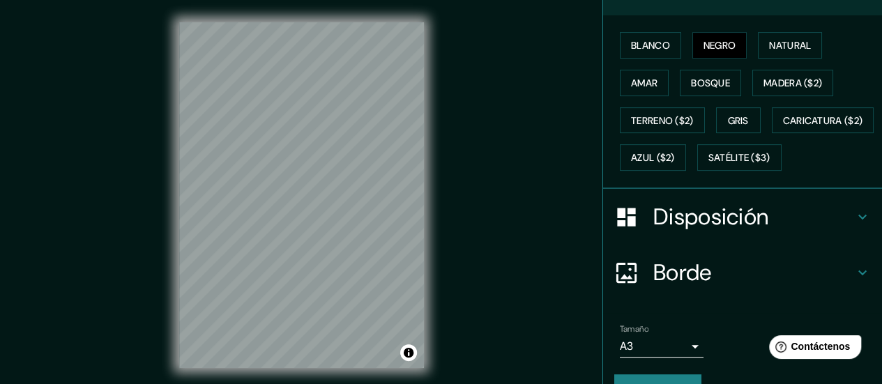
scroll to position [264, 0]
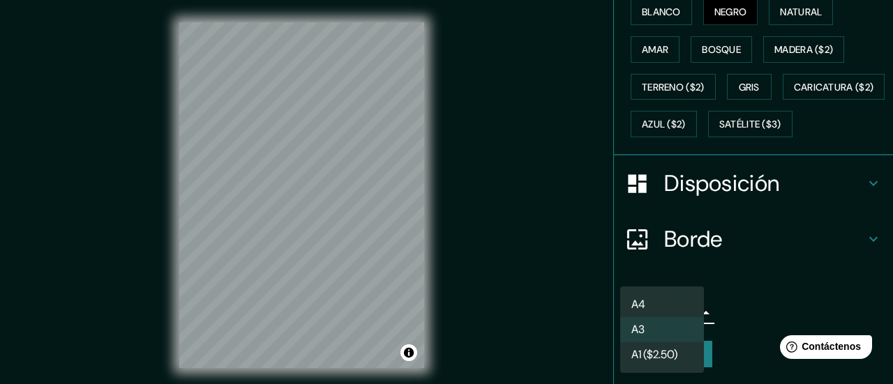
click at [658, 310] on body "Mappin Ubicación Samanco, [GEOGRAPHIC_DATA], [GEOGRAPHIC_DATA] Patas Estilo Bla…" at bounding box center [446, 192] width 893 height 384
click at [658, 303] on li "A4" at bounding box center [662, 305] width 84 height 26
type input "single"
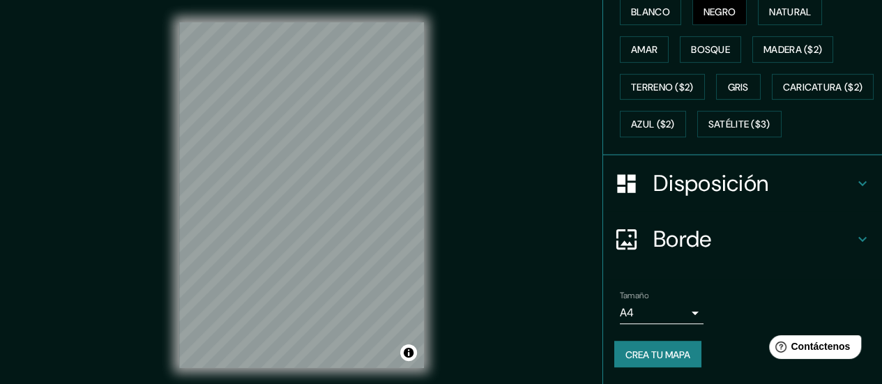
click at [721, 192] on font "Disposición" at bounding box center [710, 183] width 115 height 29
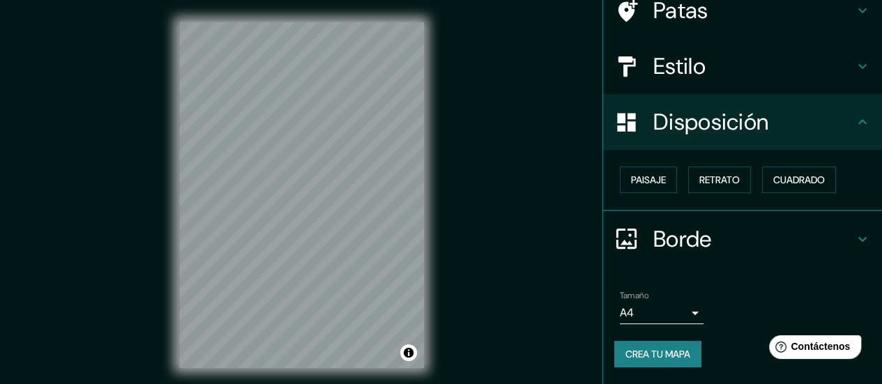
scroll to position [117, 0]
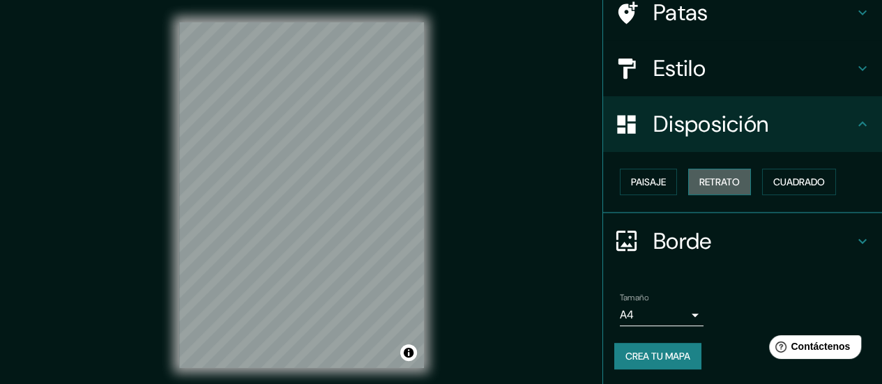
click at [711, 181] on font "Retrato" at bounding box center [719, 182] width 40 height 13
click at [651, 183] on font "Paisaje" at bounding box center [648, 182] width 35 height 13
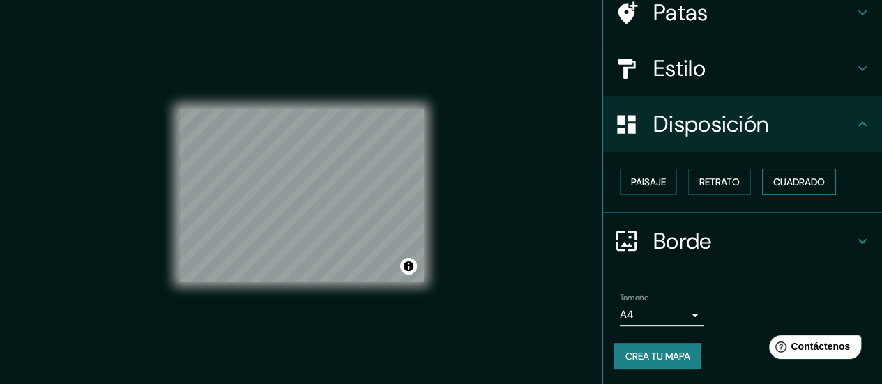
click at [774, 173] on font "Cuadrado" at bounding box center [799, 182] width 52 height 18
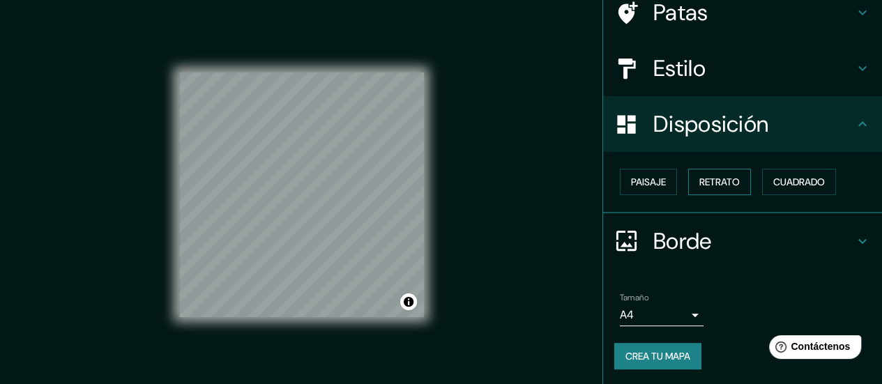
click at [733, 185] on button "Retrato" at bounding box center [719, 182] width 63 height 26
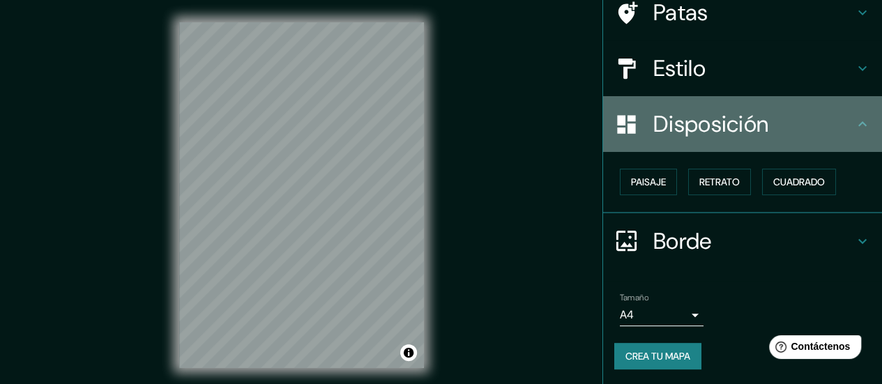
click at [692, 126] on font "Disposición" at bounding box center [710, 123] width 115 height 29
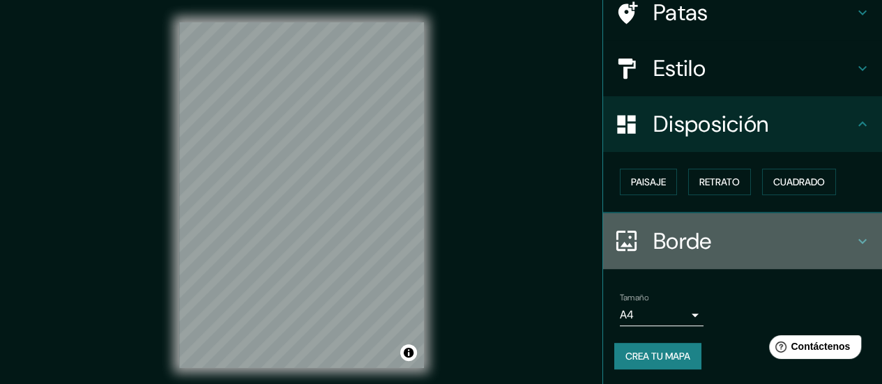
click at [685, 227] on font "Borde" at bounding box center [682, 241] width 59 height 29
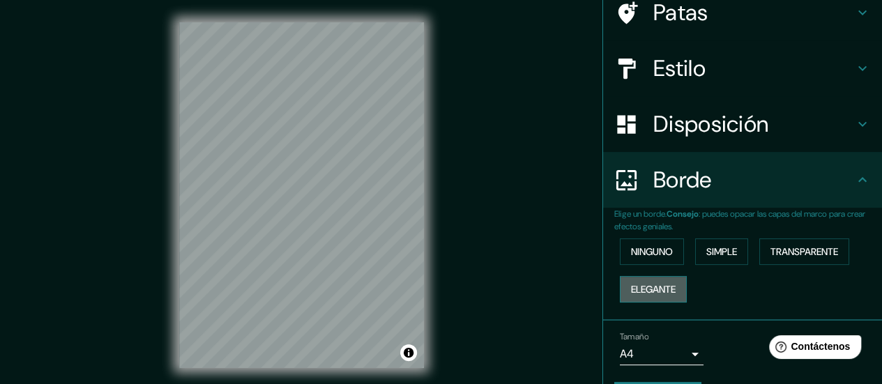
click at [667, 284] on font "Elegante" at bounding box center [653, 289] width 45 height 13
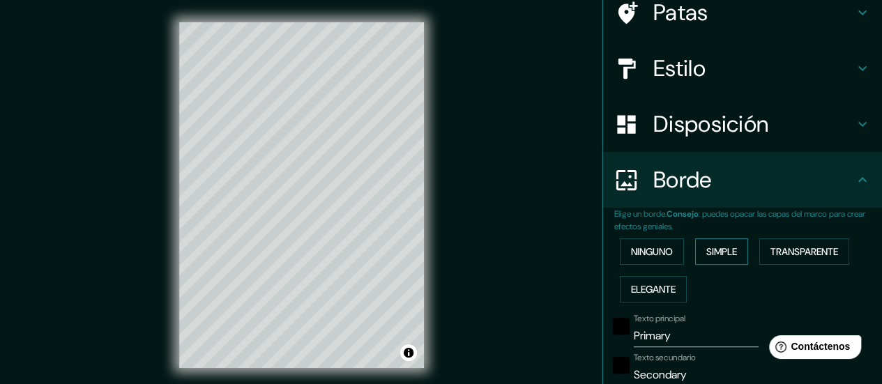
click at [741, 246] on button "Simple" at bounding box center [721, 251] width 53 height 26
click at [725, 250] on font "Simple" at bounding box center [721, 251] width 31 height 13
type input "140"
type input "28"
click at [788, 243] on font "Transparente" at bounding box center [805, 252] width 68 height 18
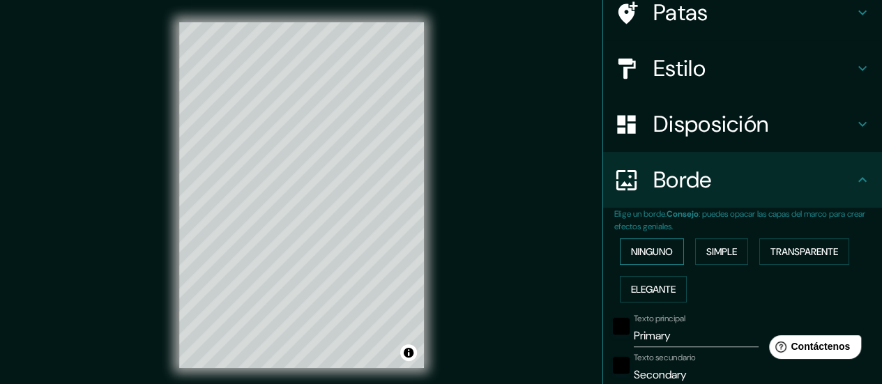
click at [653, 248] on font "Ninguno" at bounding box center [652, 251] width 42 height 13
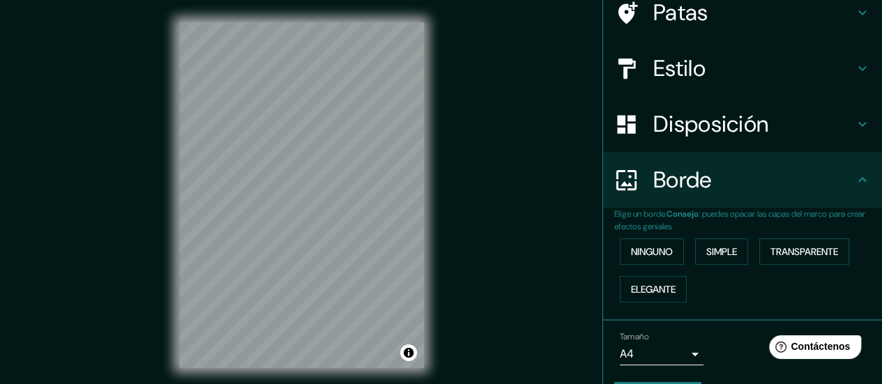
scroll to position [47, 0]
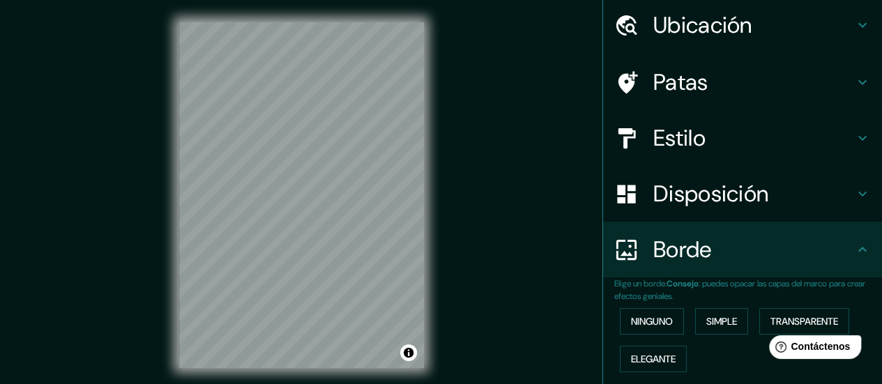
click at [666, 139] on font "Estilo" at bounding box center [679, 137] width 52 height 29
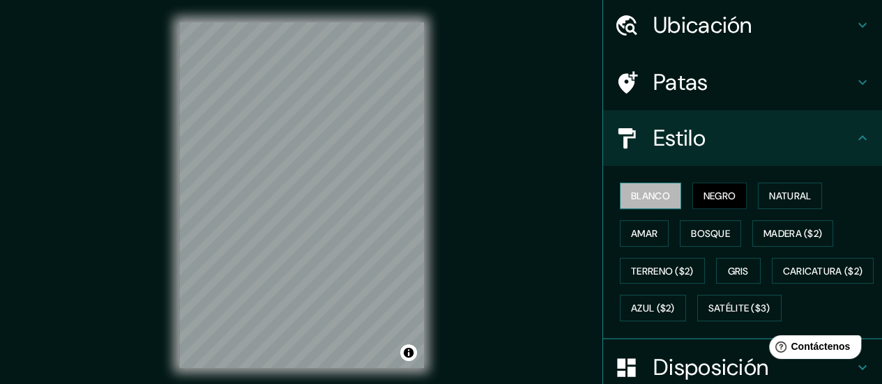
click at [649, 192] on font "Blanco" at bounding box center [650, 196] width 39 height 13
click at [706, 204] on font "Negro" at bounding box center [720, 196] width 33 height 18
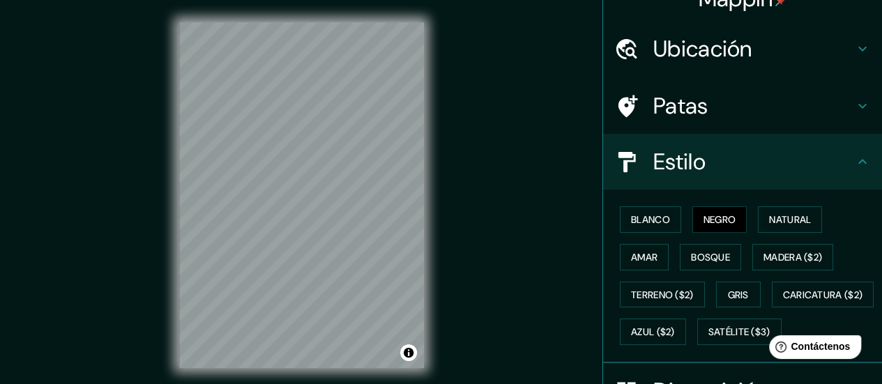
scroll to position [0, 0]
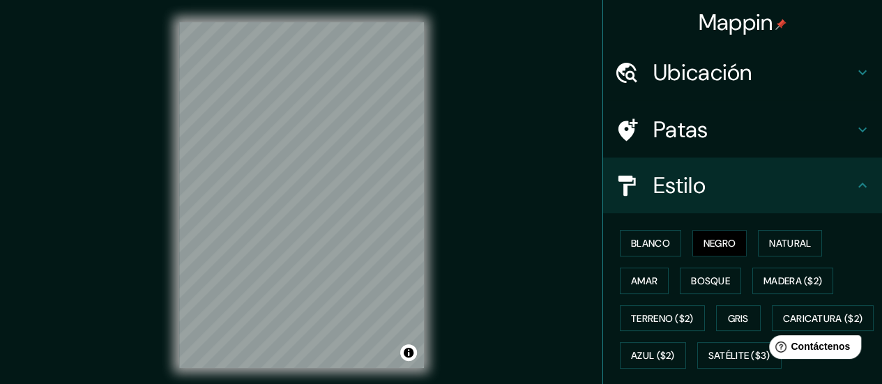
click at [752, 80] on h4 "Ubicación" at bounding box center [753, 73] width 201 height 28
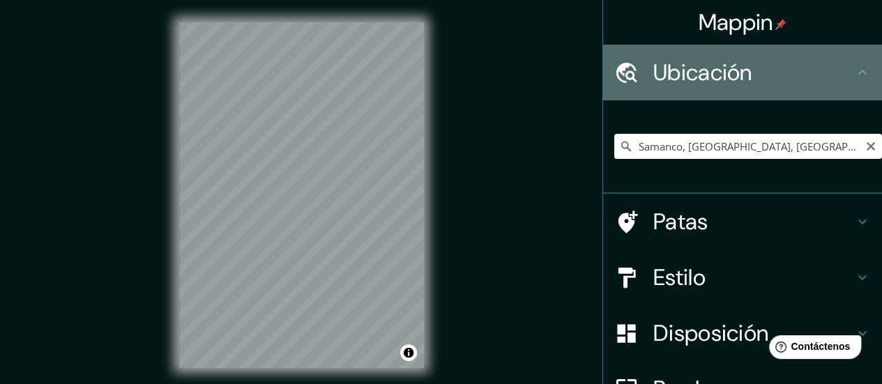
click at [757, 74] on h4 "Ubicación" at bounding box center [753, 73] width 201 height 28
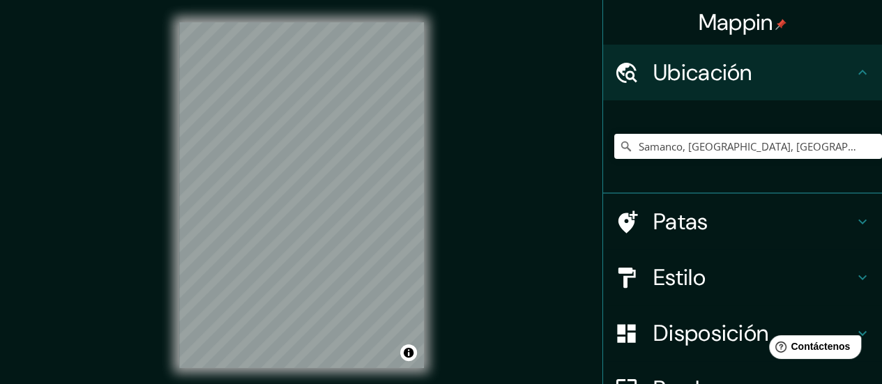
click at [711, 225] on h4 "Patas" at bounding box center [753, 222] width 201 height 28
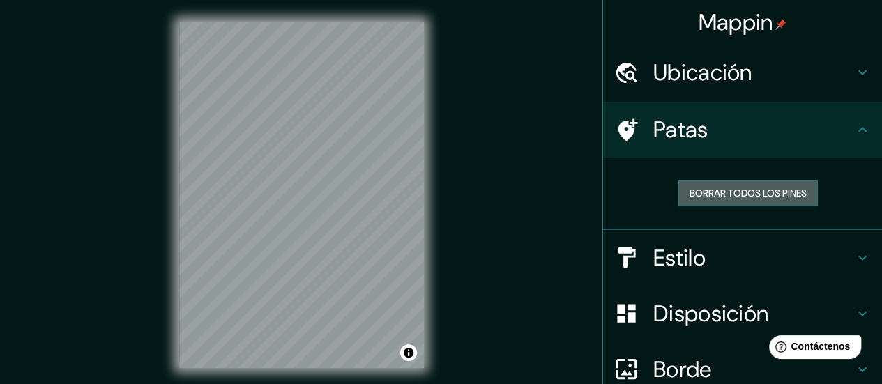
click at [720, 194] on font "Borrar todos los pines" at bounding box center [748, 193] width 117 height 13
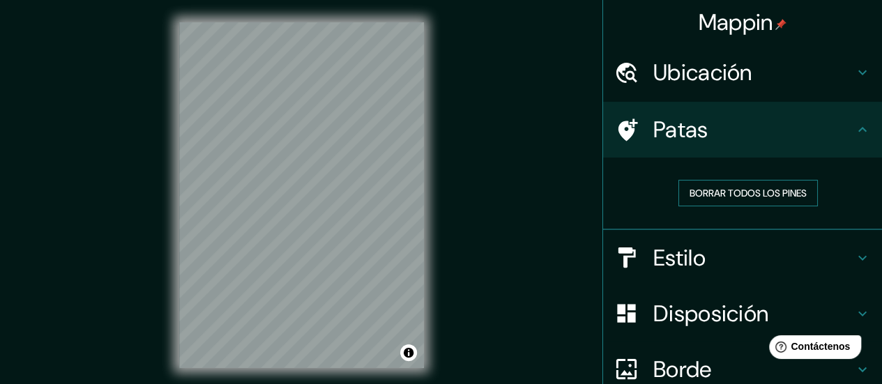
click at [720, 194] on font "Borrar todos los pines" at bounding box center [748, 193] width 117 height 13
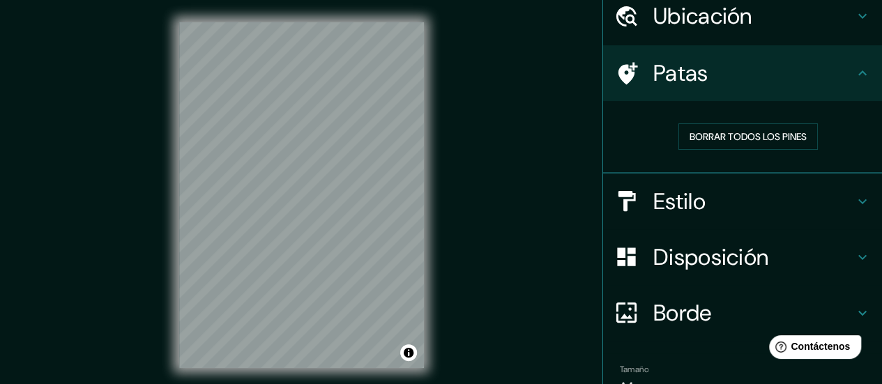
scroll to position [70, 0]
